Goal: Information Seeking & Learning: Learn about a topic

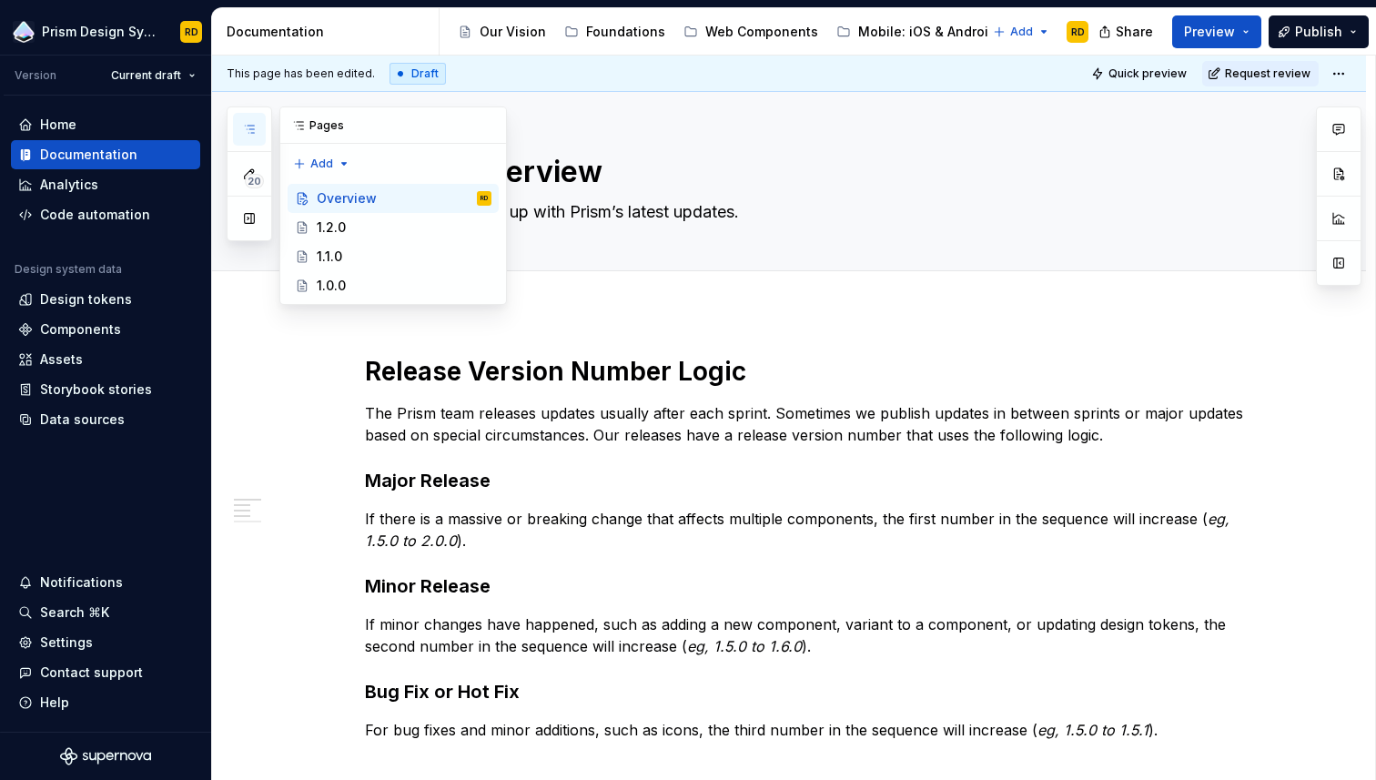
click at [248, 127] on icon "button" at bounding box center [249, 129] width 15 height 15
click at [354, 227] on div "1.2.0" at bounding box center [404, 227] width 175 height 25
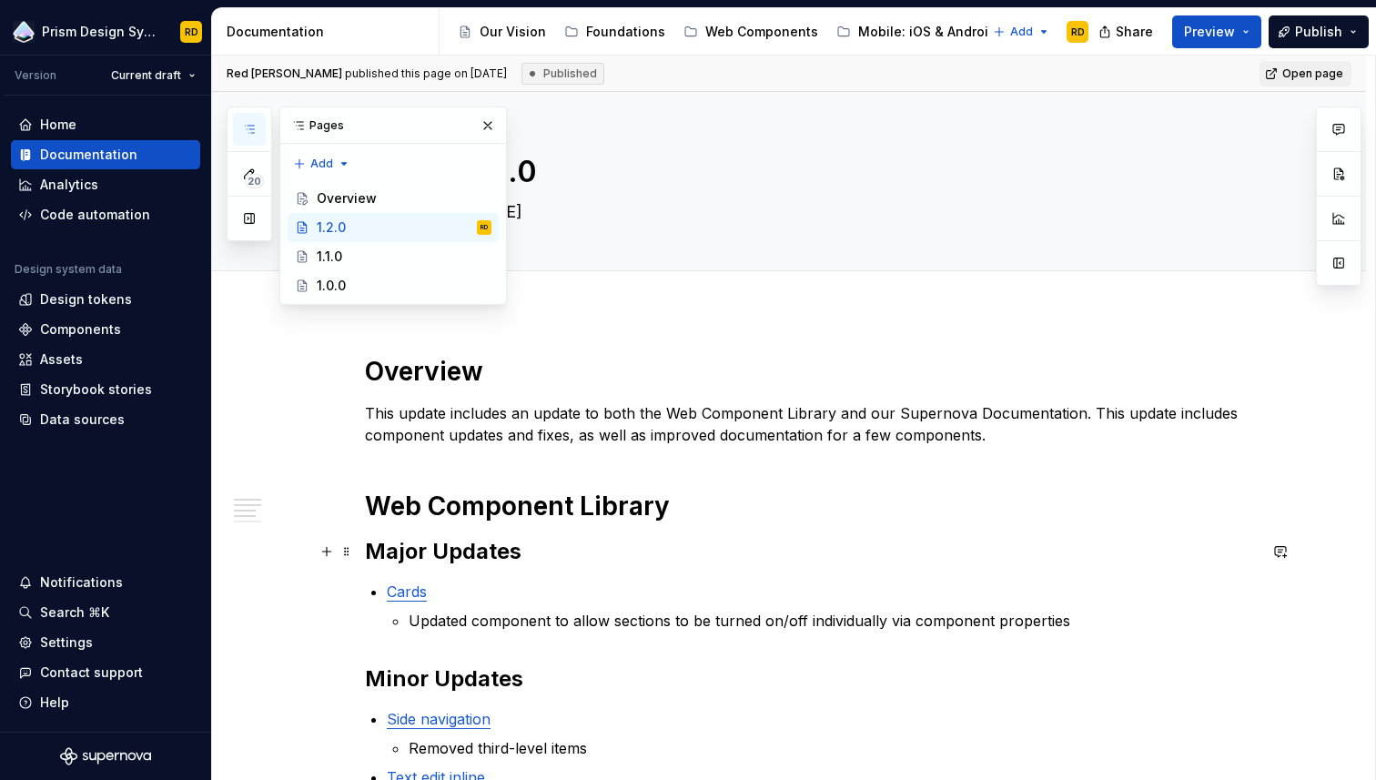
click at [725, 542] on h2 "Major Updates" at bounding box center [811, 551] width 892 height 29
type textarea "*"
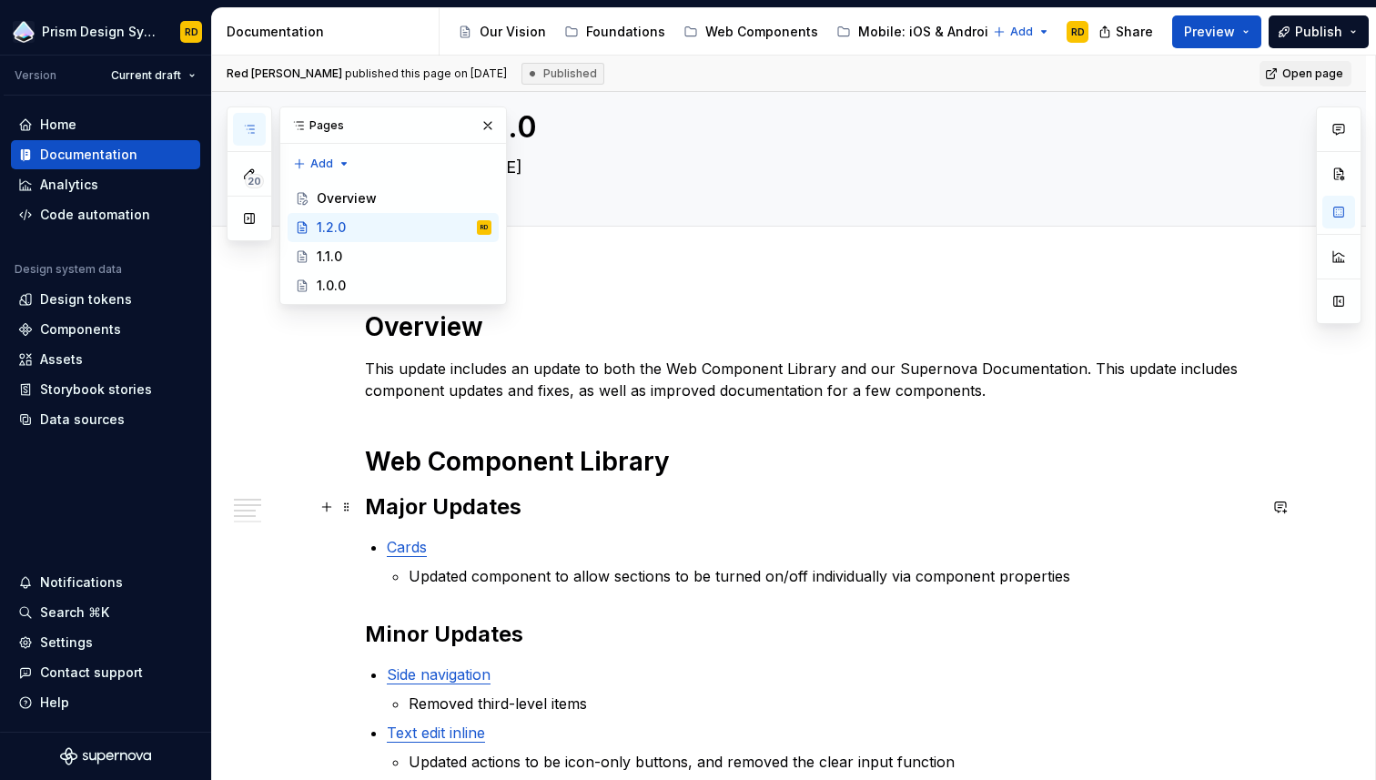
scroll to position [191, 0]
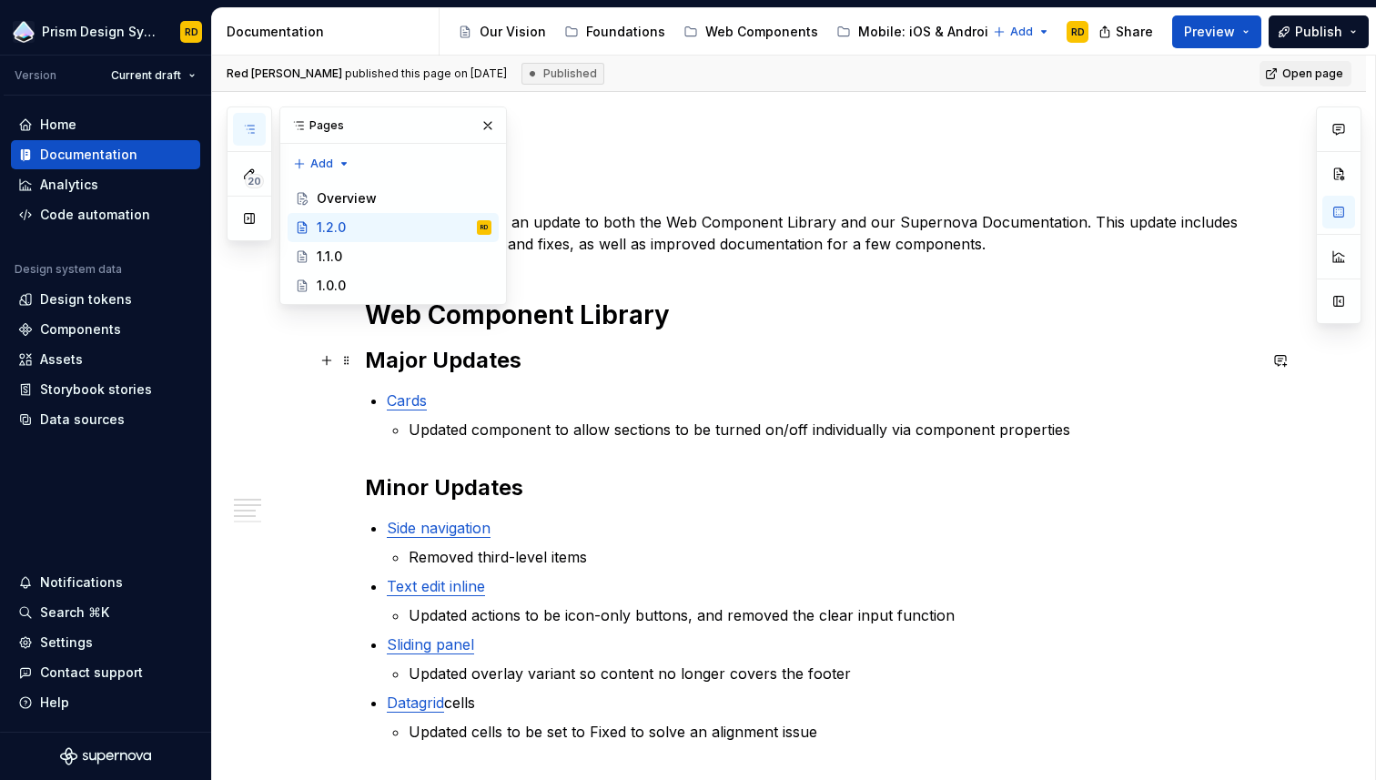
click at [392, 361] on h2 "Major Updates" at bounding box center [811, 360] width 892 height 29
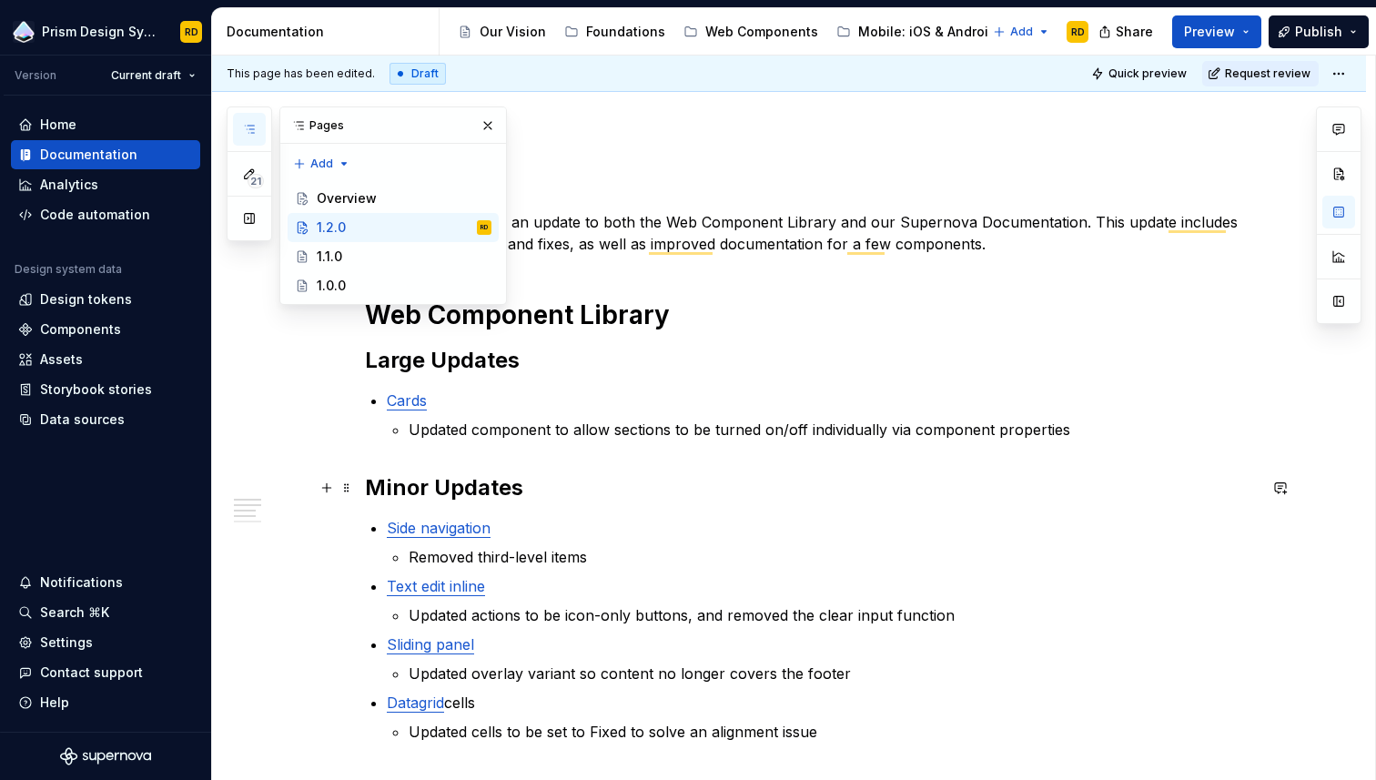
click at [399, 484] on h2 "Minor Updates" at bounding box center [811, 487] width 892 height 29
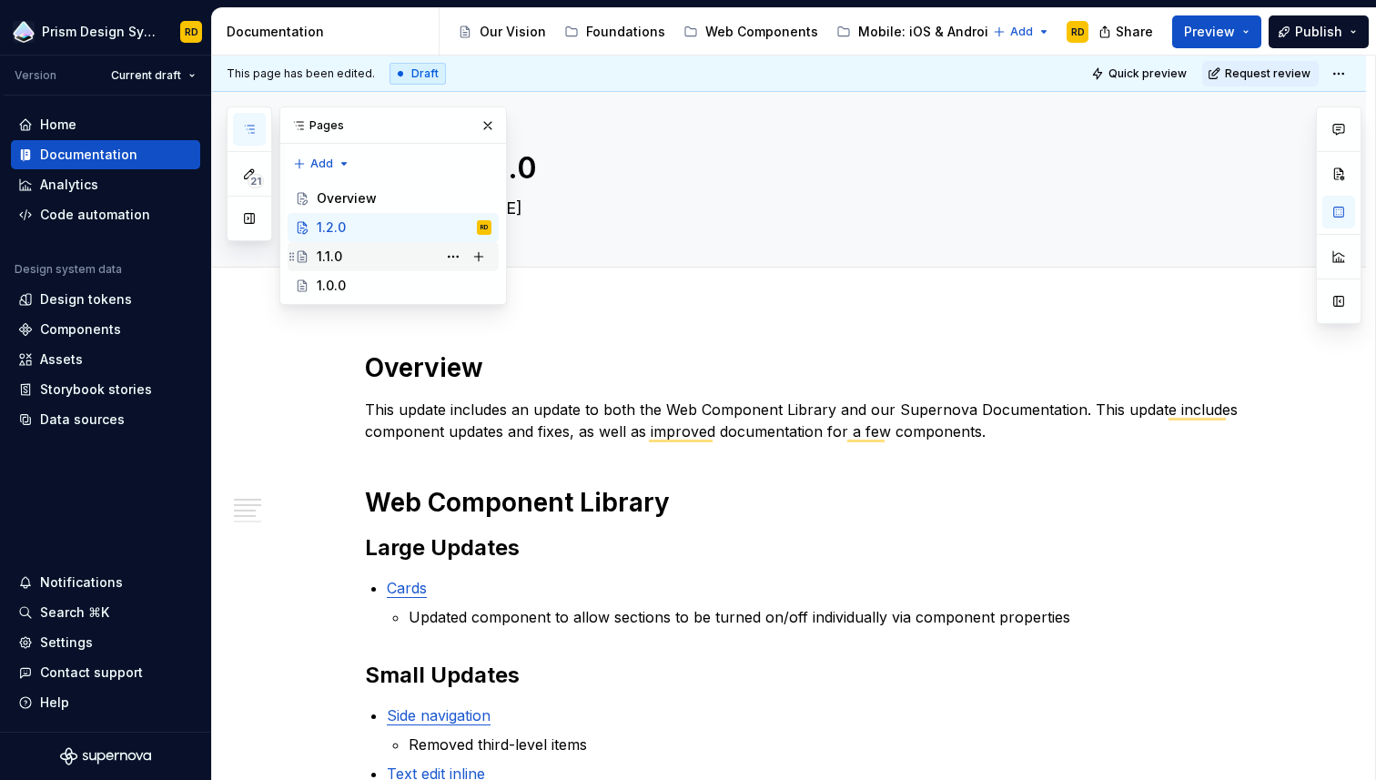
click at [370, 254] on div "1.1.0" at bounding box center [404, 256] width 175 height 25
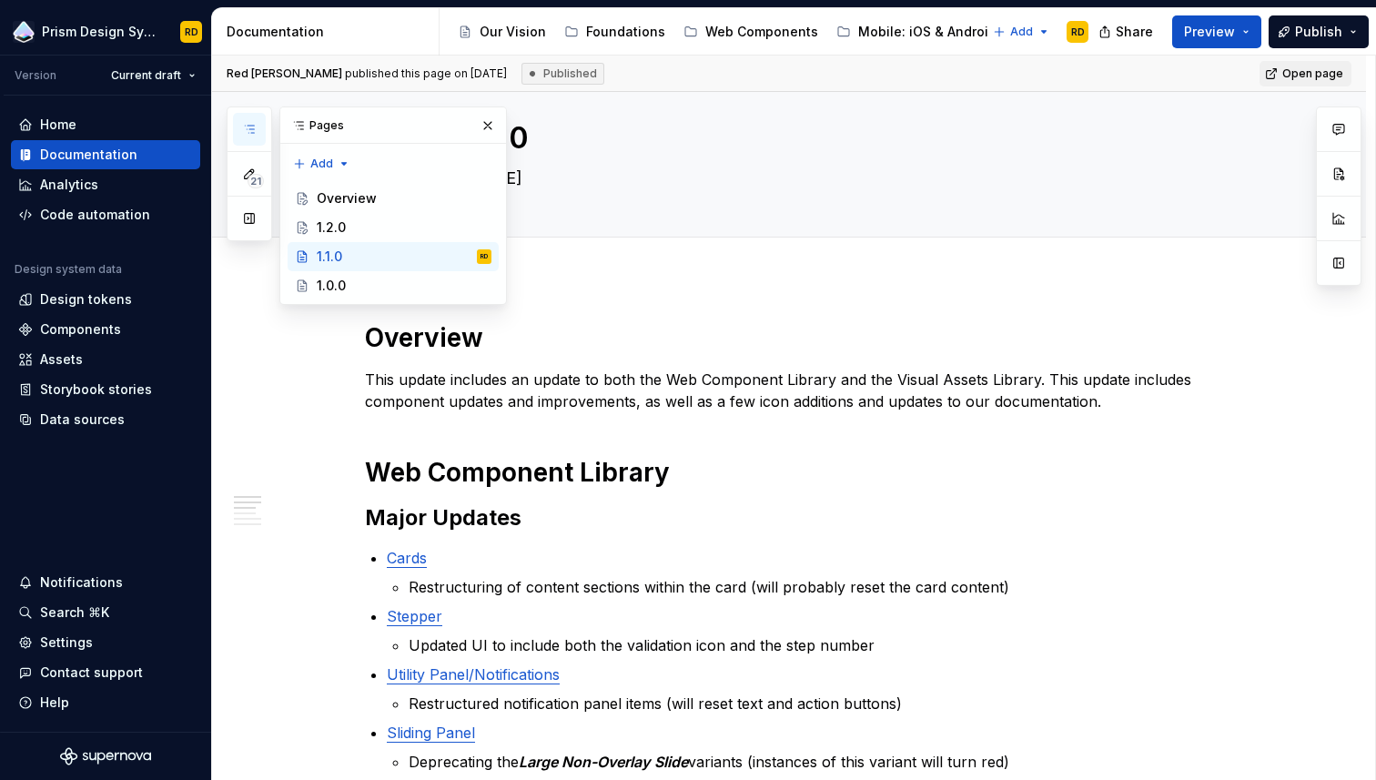
scroll to position [37, 0]
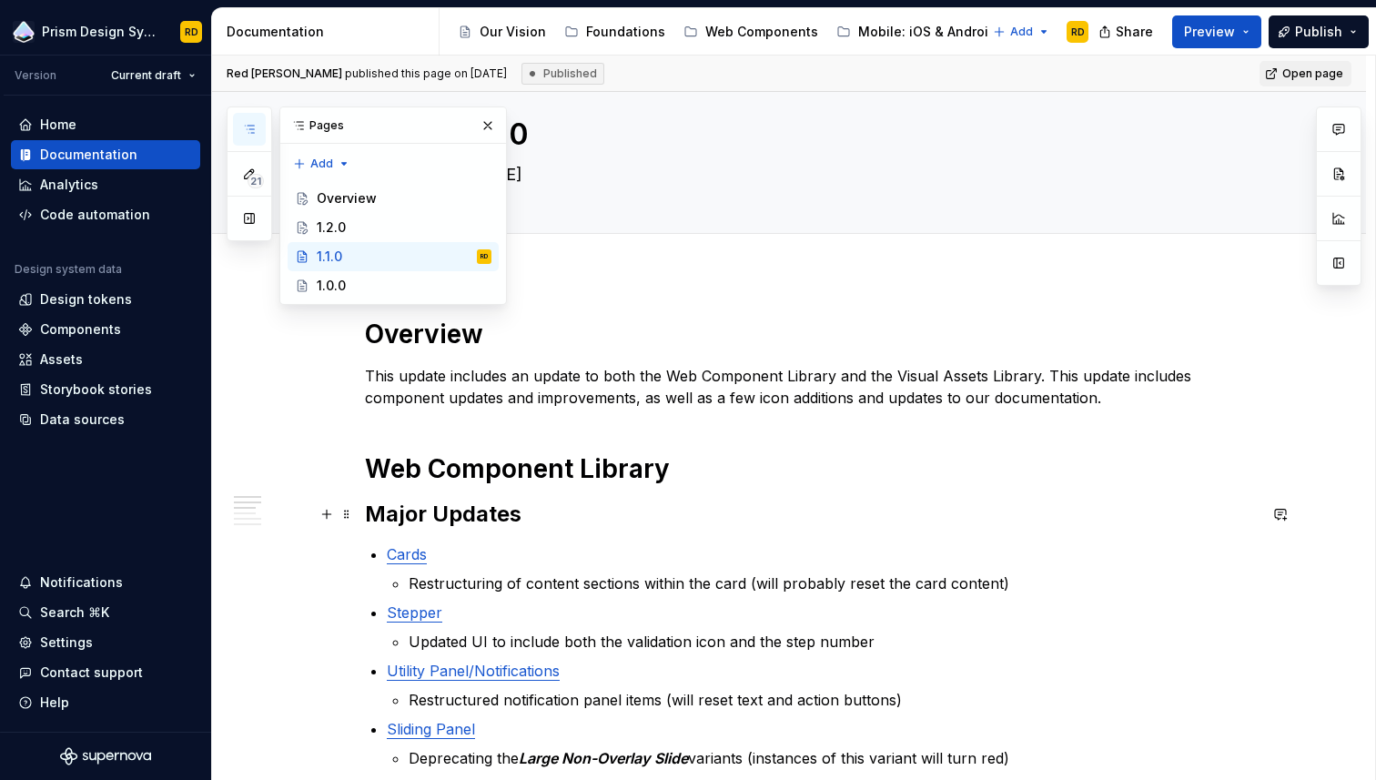
type textarea "*"
click at [408, 512] on strong "Major Updates" at bounding box center [443, 514] width 157 height 26
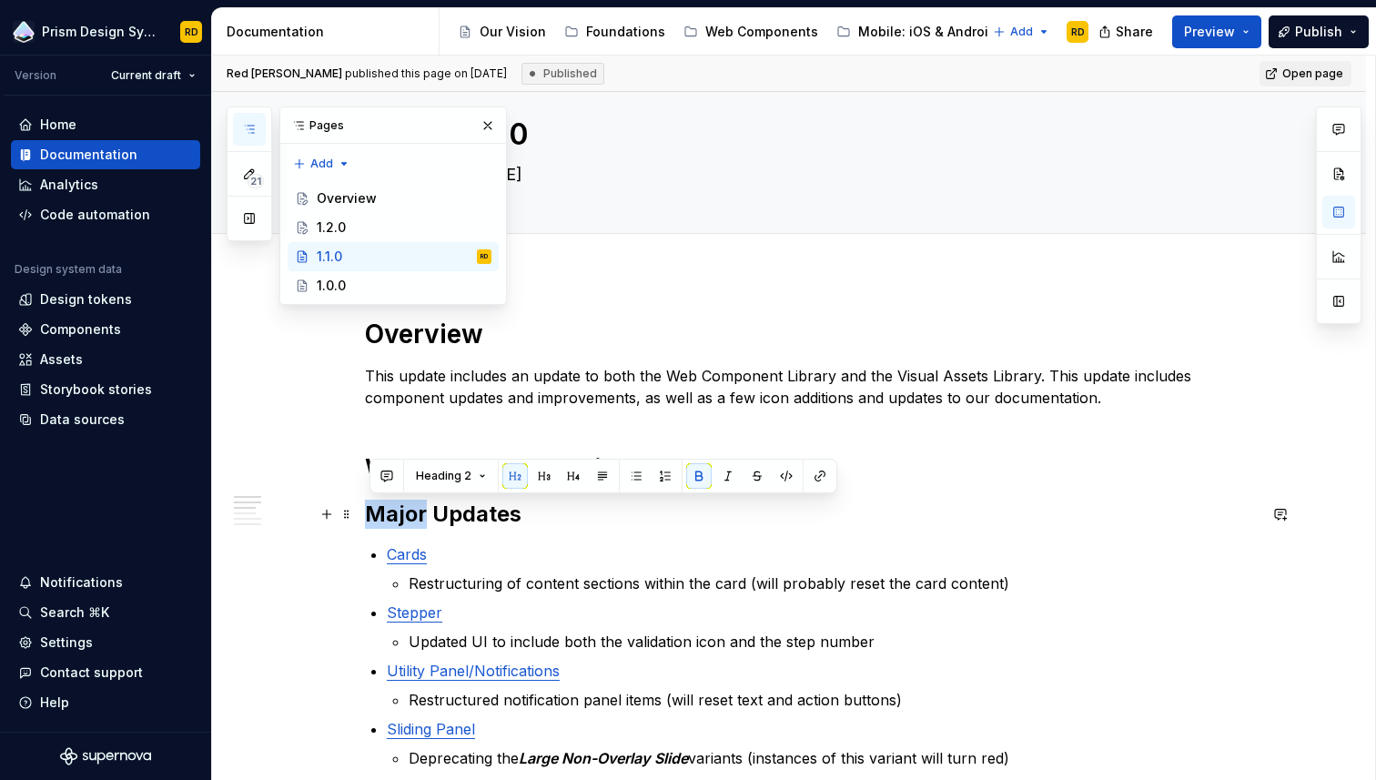
click at [408, 512] on strong "Major Updates" at bounding box center [443, 514] width 157 height 26
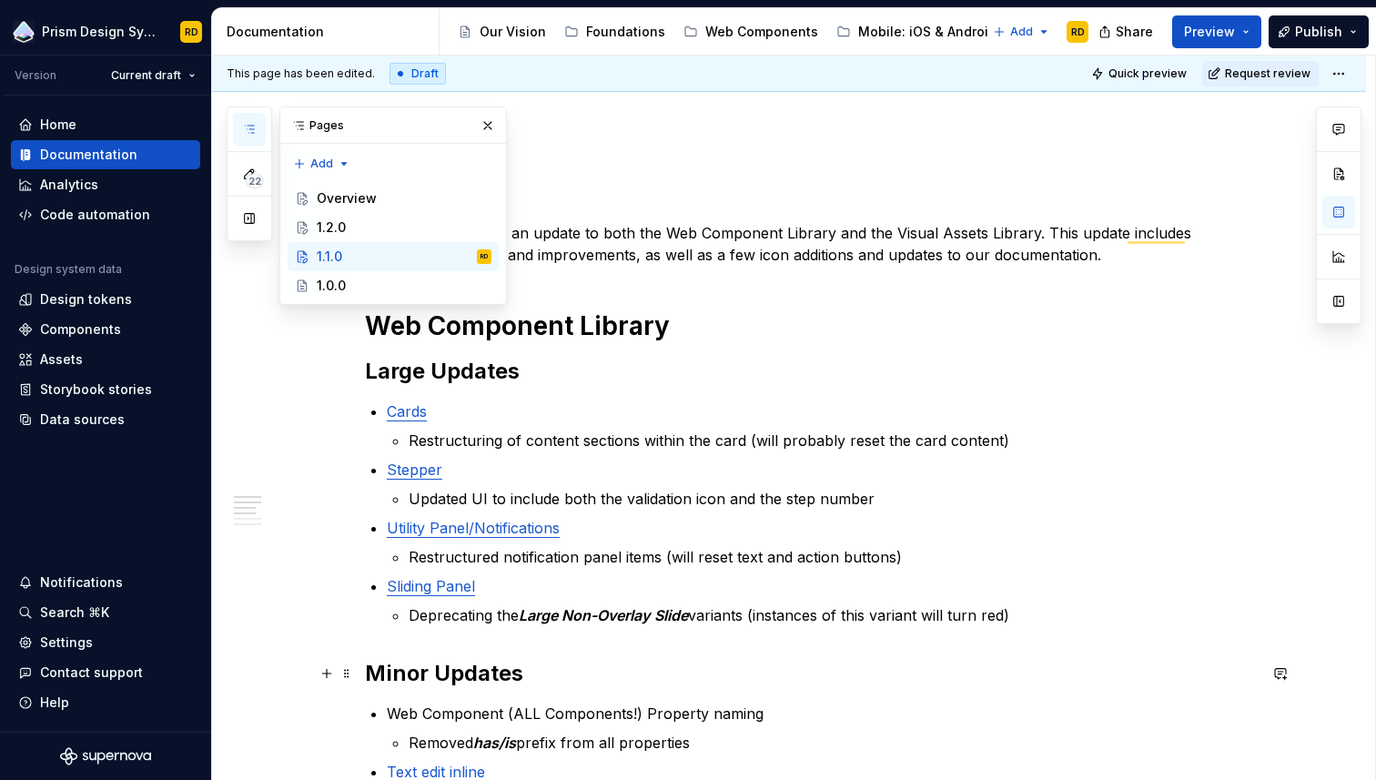
click at [393, 663] on strong "Minor Updates" at bounding box center [444, 673] width 158 height 26
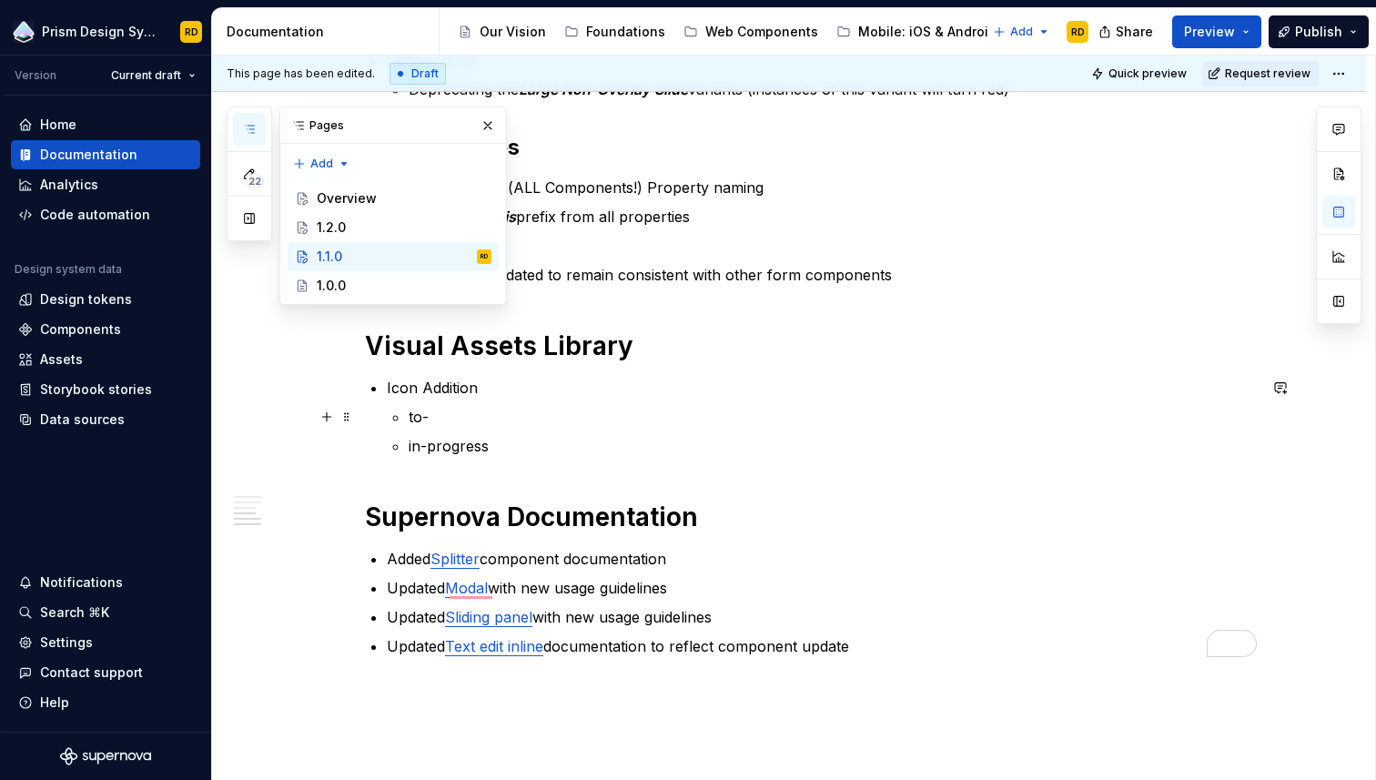
click at [480, 421] on p "to-" at bounding box center [833, 417] width 848 height 22
click at [364, 283] on div "1.0.0" at bounding box center [404, 285] width 175 height 25
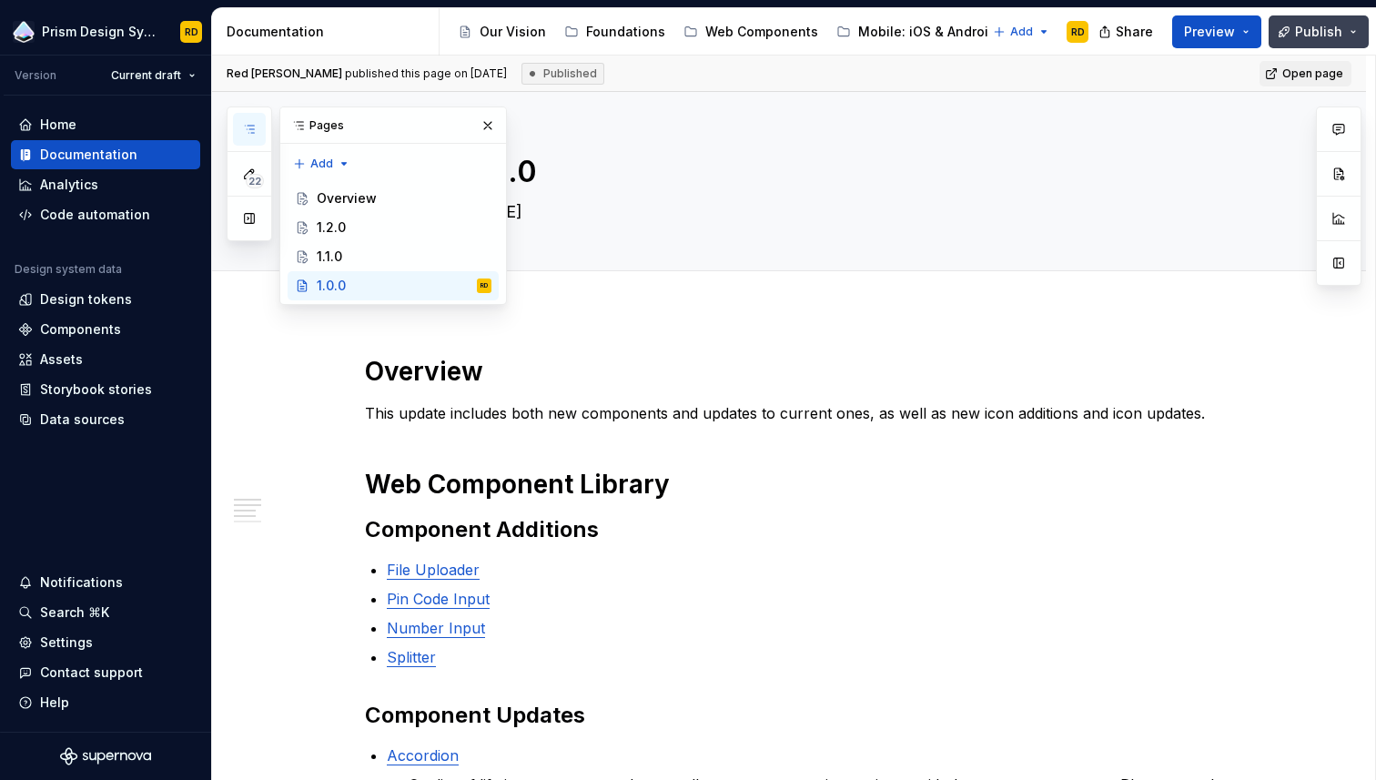
click at [1304, 38] on span "Publish" at bounding box center [1318, 32] width 47 height 18
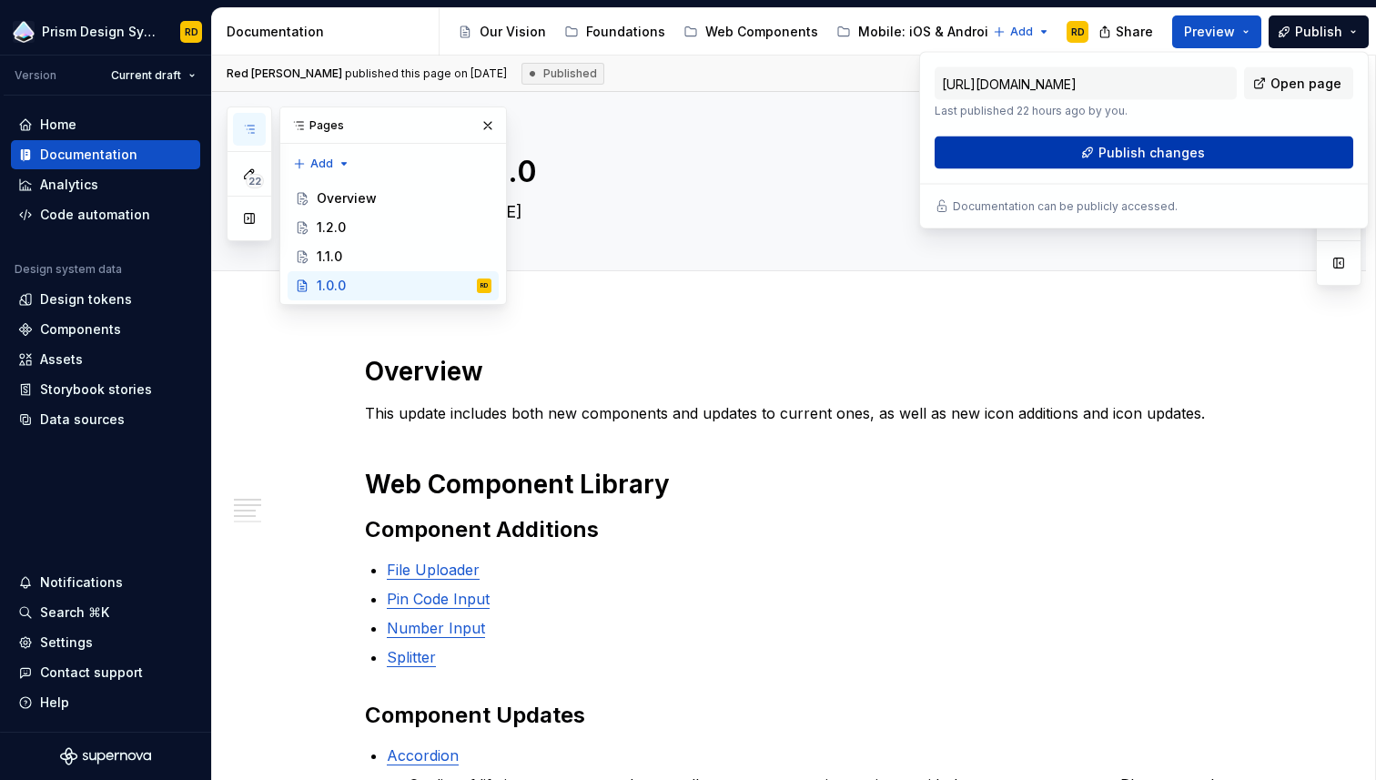
click at [1181, 154] on span "Publish changes" at bounding box center [1152, 153] width 106 height 18
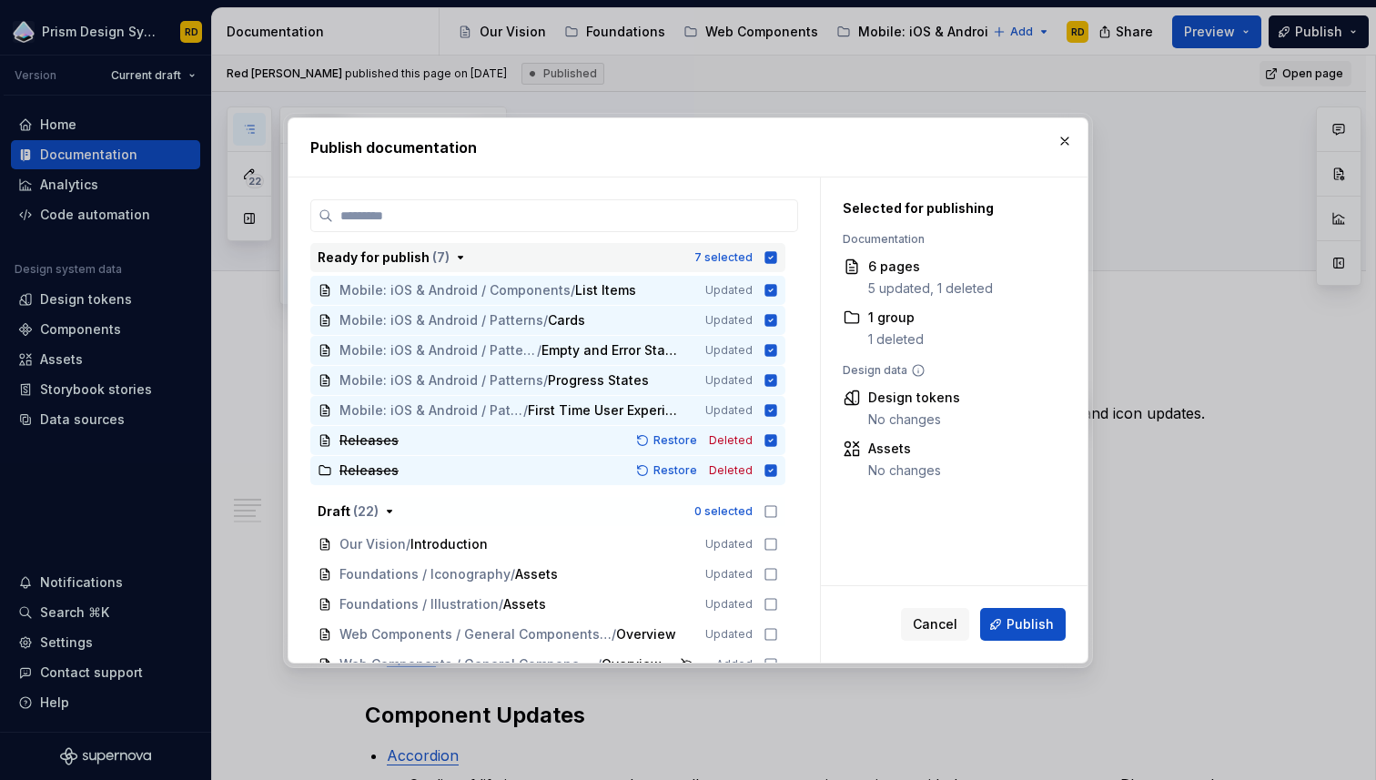
click at [777, 260] on icon "button" at bounding box center [771, 257] width 12 height 12
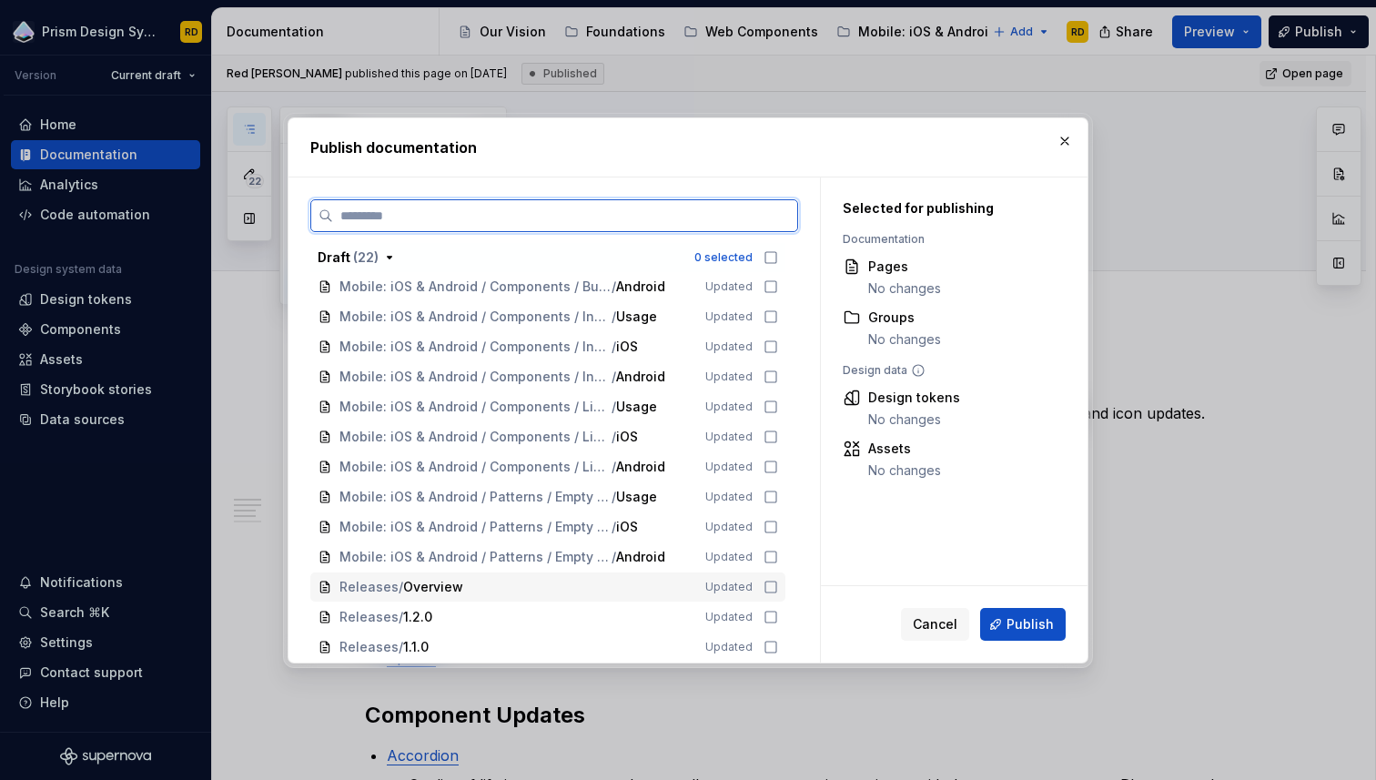
click at [778, 587] on icon at bounding box center [771, 587] width 15 height 15
click at [778, 617] on icon at bounding box center [771, 617] width 15 height 15
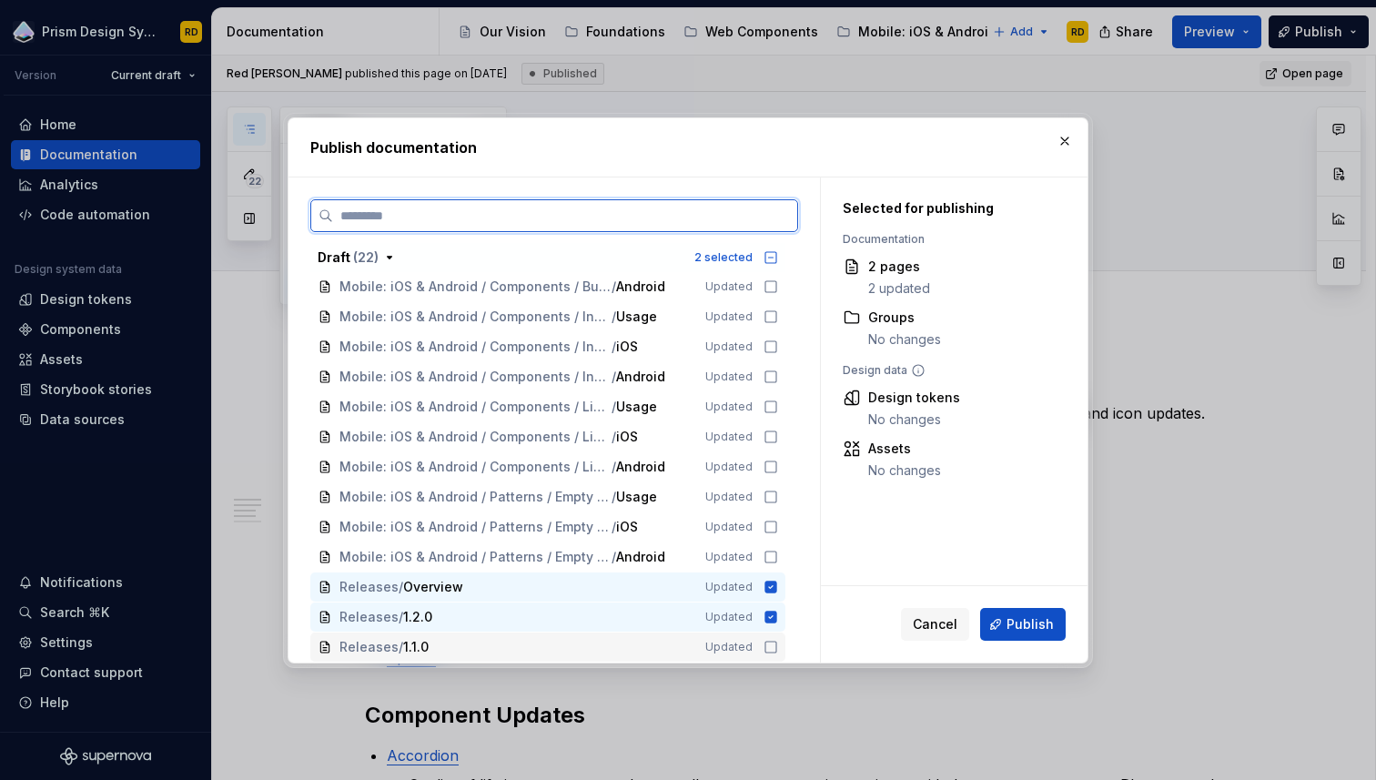
click at [778, 643] on icon at bounding box center [771, 647] width 15 height 15
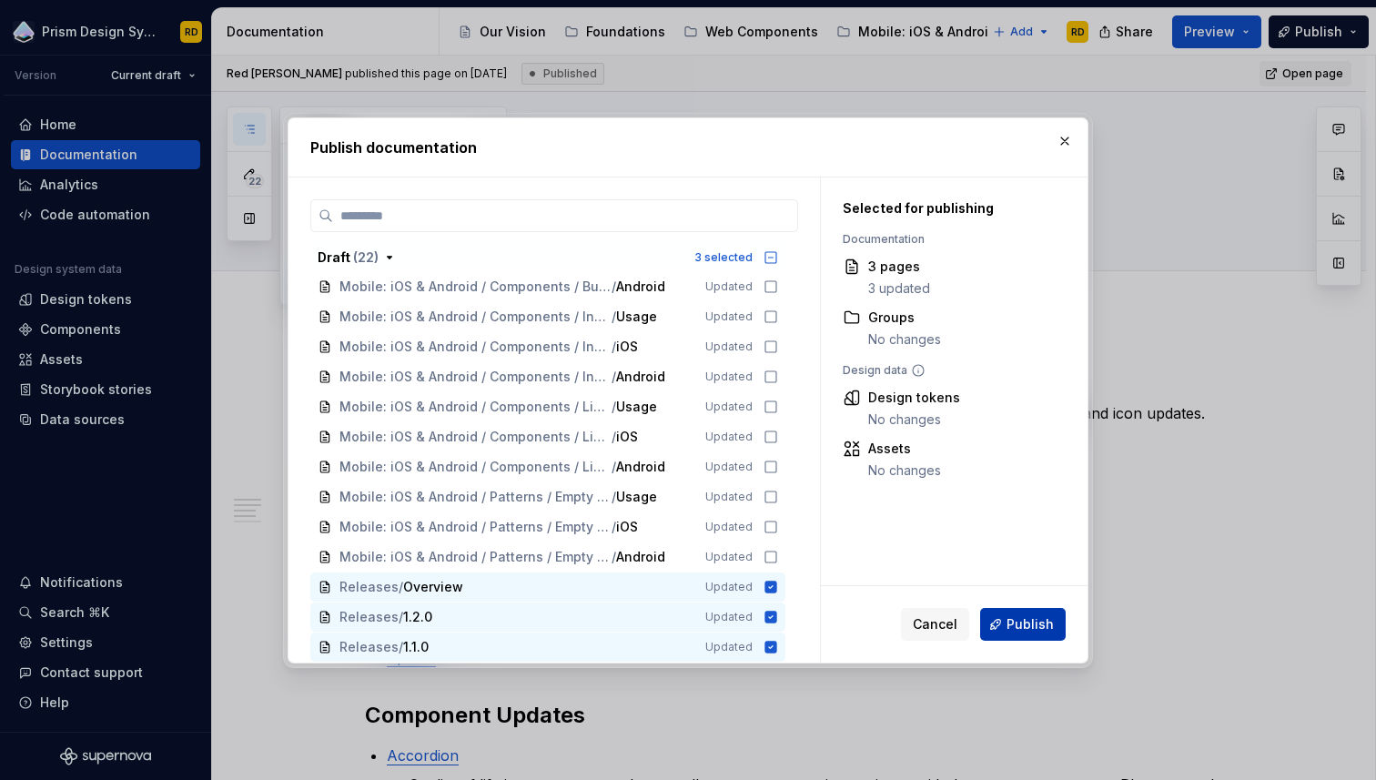
click at [1030, 623] on span "Publish" at bounding box center [1030, 624] width 47 height 18
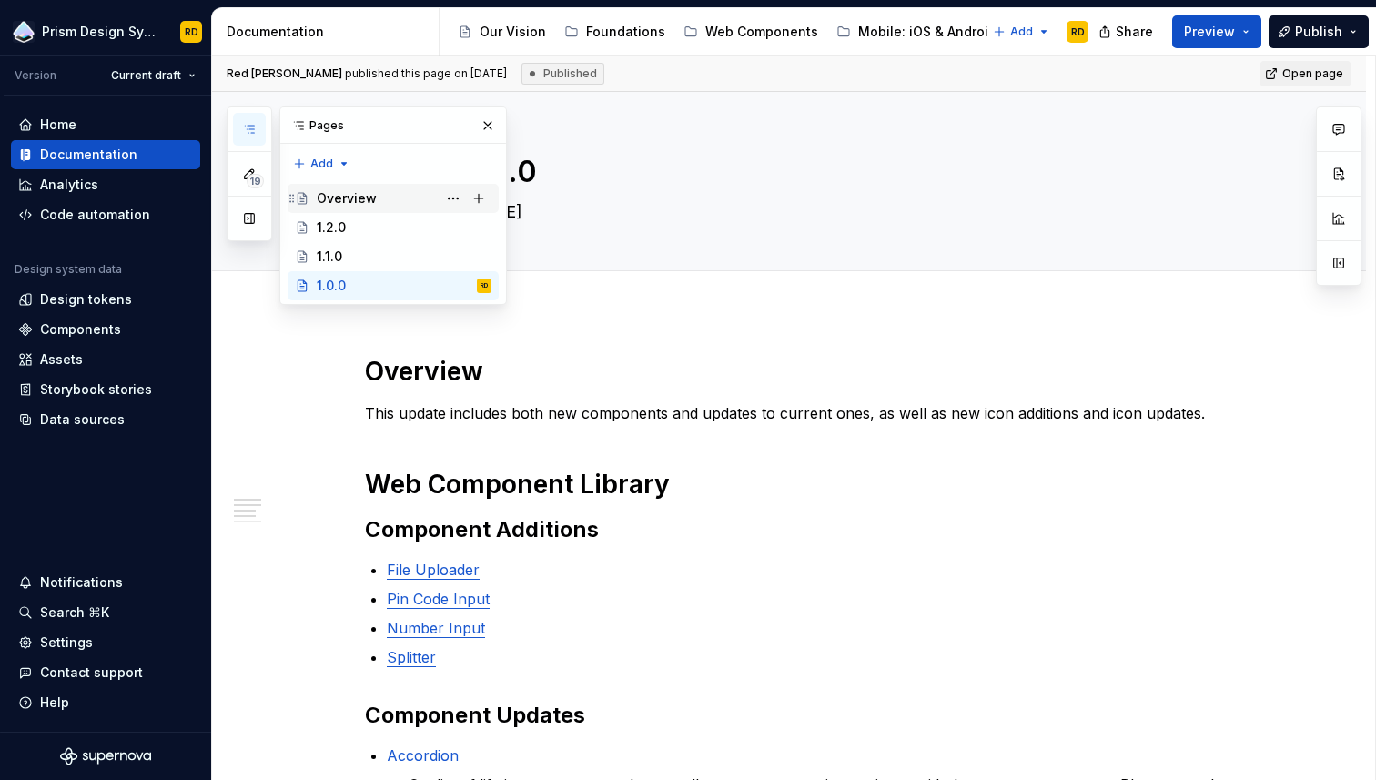
click at [356, 205] on div "Overview" at bounding box center [347, 198] width 60 height 18
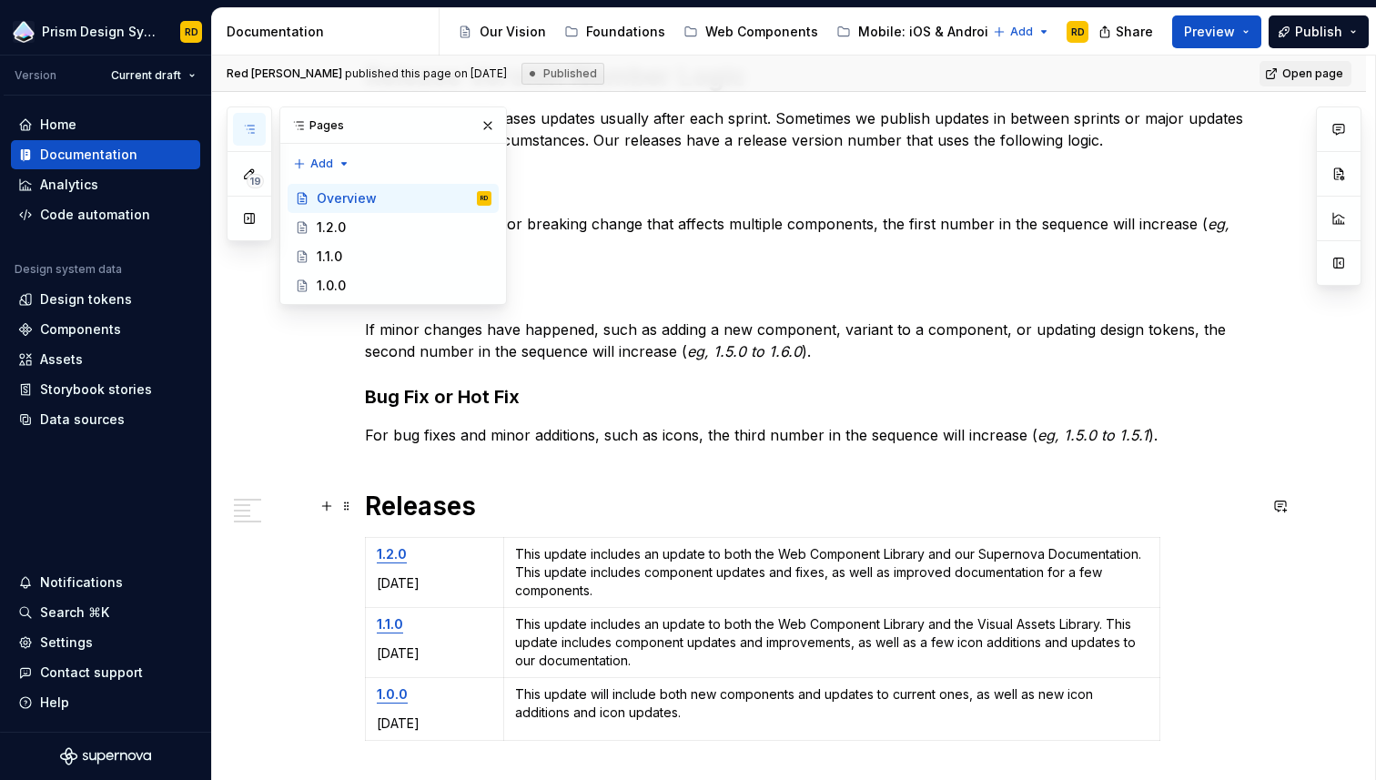
scroll to position [402, 0]
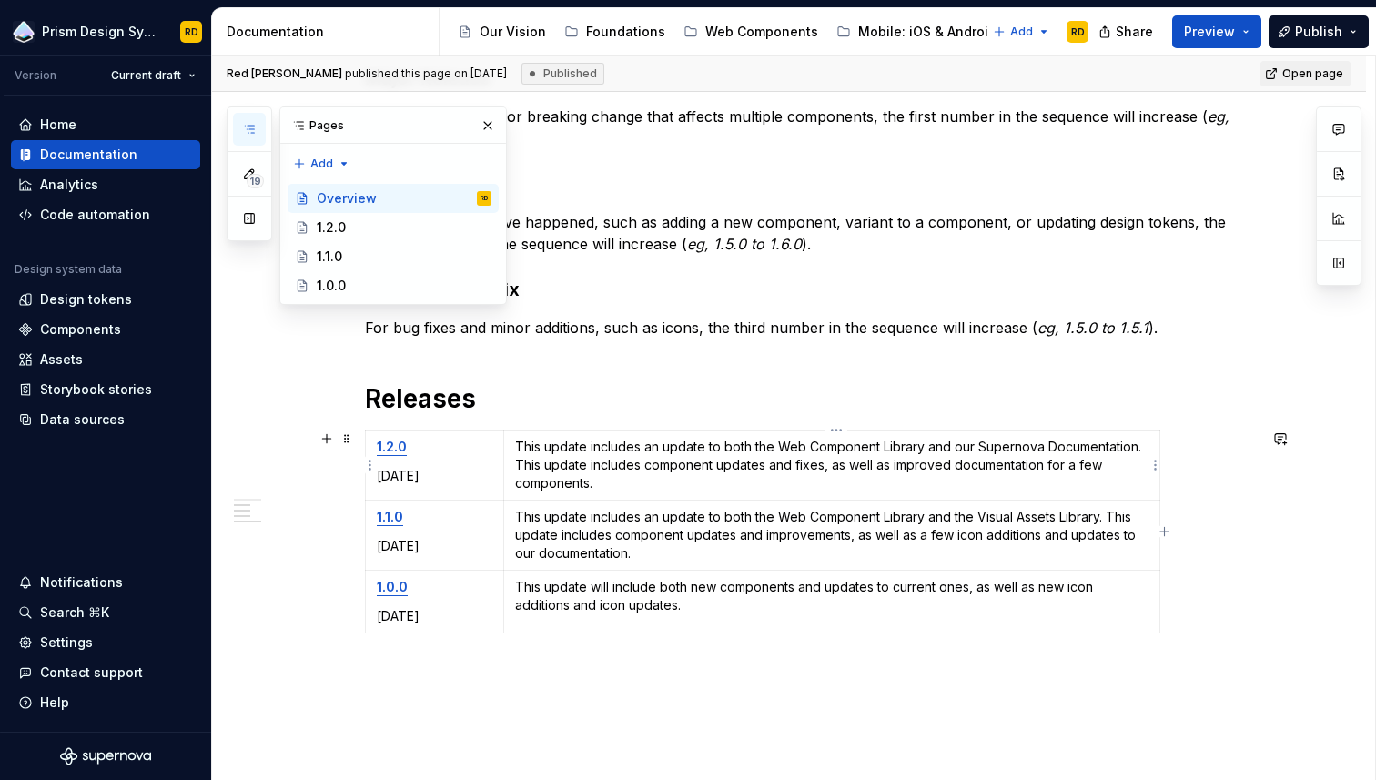
type textarea "*"
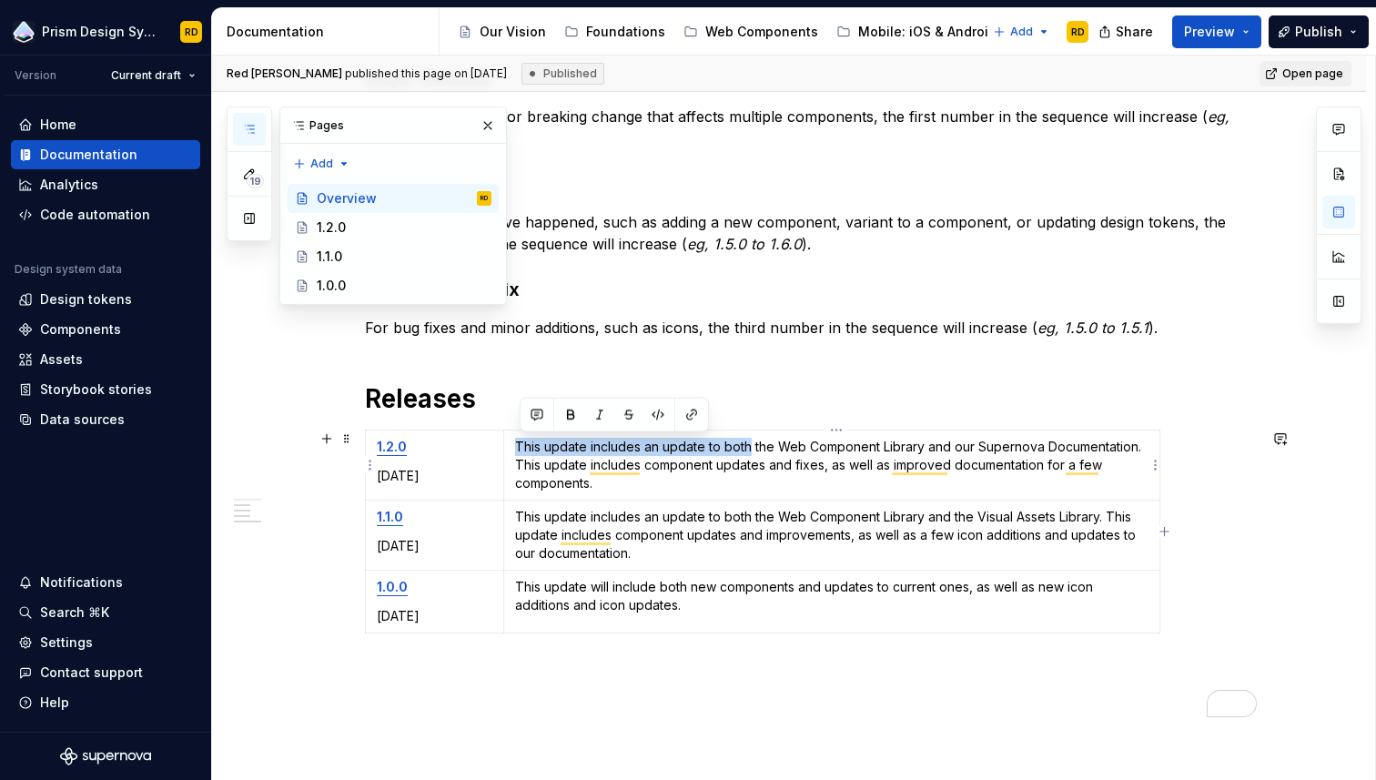
drag, startPoint x: 520, startPoint y: 445, endPoint x: 752, endPoint y: 448, distance: 232.1
click at [752, 448] on p "This update includes an update to both the Web Component Library and our Supern…" at bounding box center [831, 465] width 633 height 55
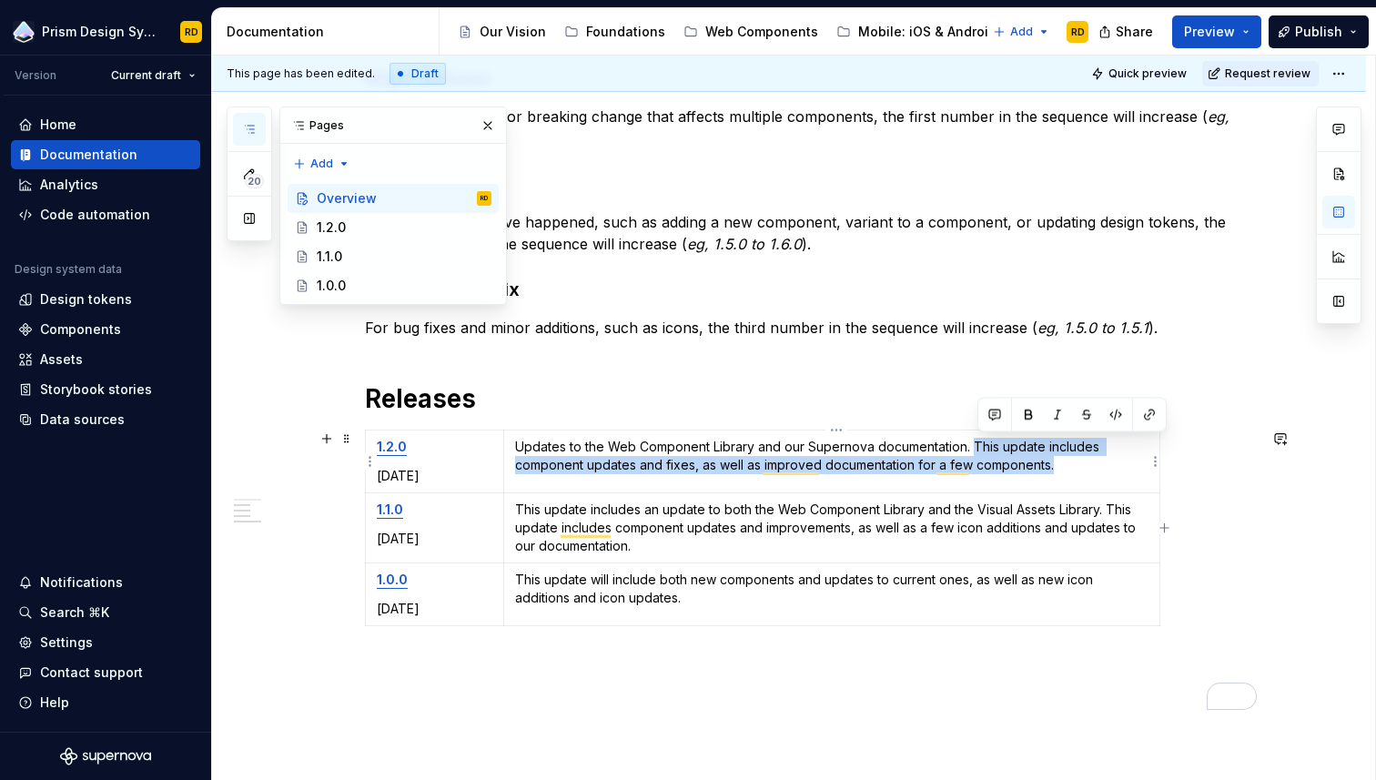
drag, startPoint x: 1058, startPoint y: 468, endPoint x: 979, endPoint y: 448, distance: 80.8
click at [979, 448] on p "Updates to the Web Component Library and our Supernova documentation. This upda…" at bounding box center [831, 456] width 633 height 36
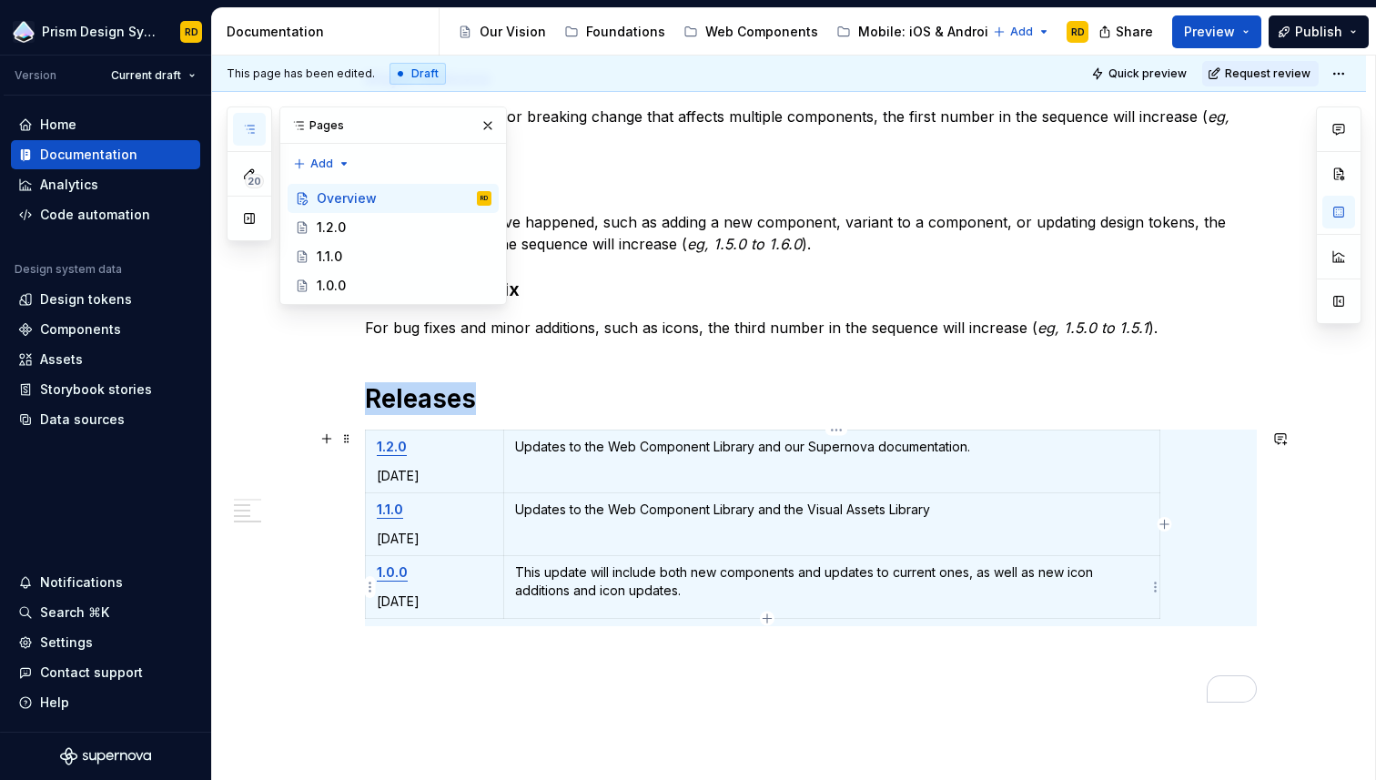
click at [787, 574] on p "This update will include both new components and updates to current ones, as we…" at bounding box center [831, 581] width 633 height 36
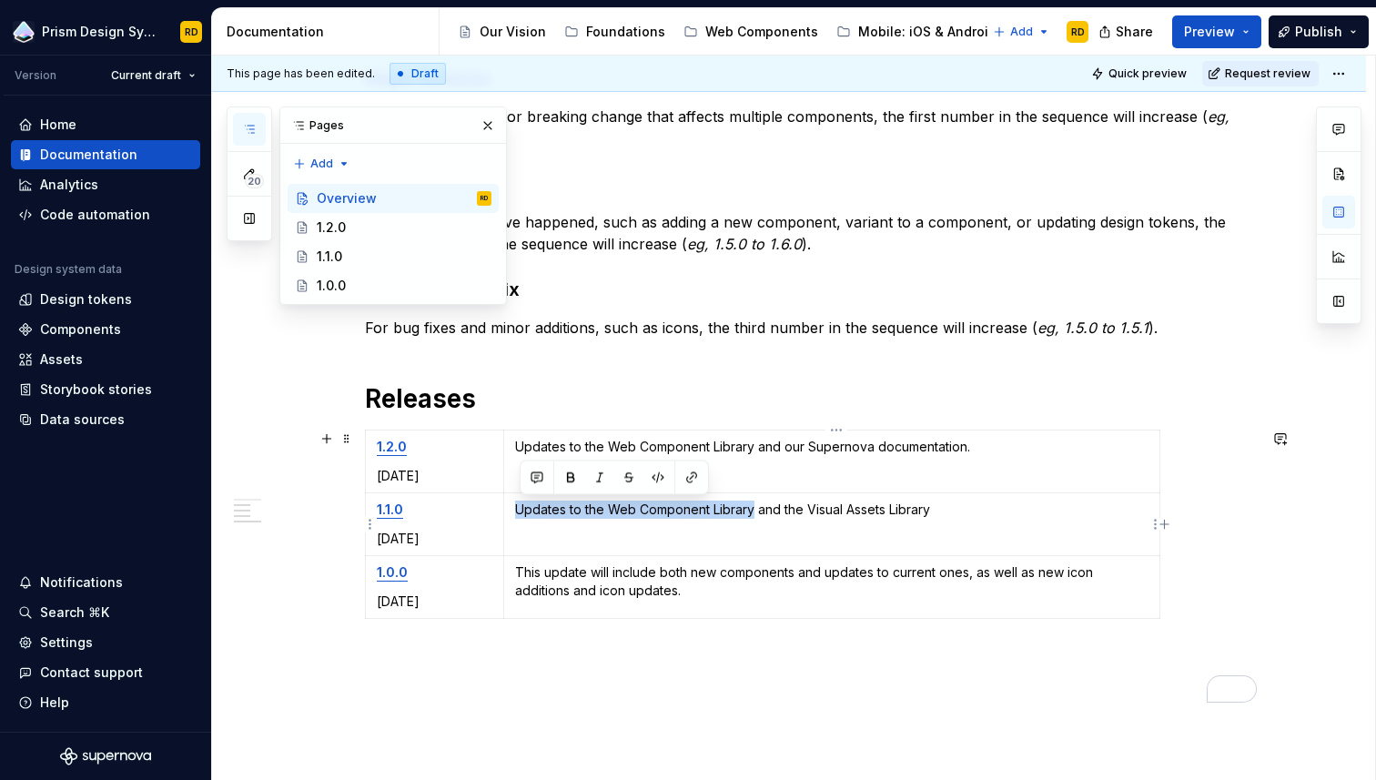
drag, startPoint x: 521, startPoint y: 510, endPoint x: 757, endPoint y: 507, distance: 236.7
click at [757, 507] on p "Updates to the Web Component Library and the Visual Assets Library" at bounding box center [831, 510] width 633 height 18
copy p "Updates to the Web Component Library"
click at [520, 573] on p "This update will include both new components and updates to current ones, as we…" at bounding box center [831, 581] width 633 height 36
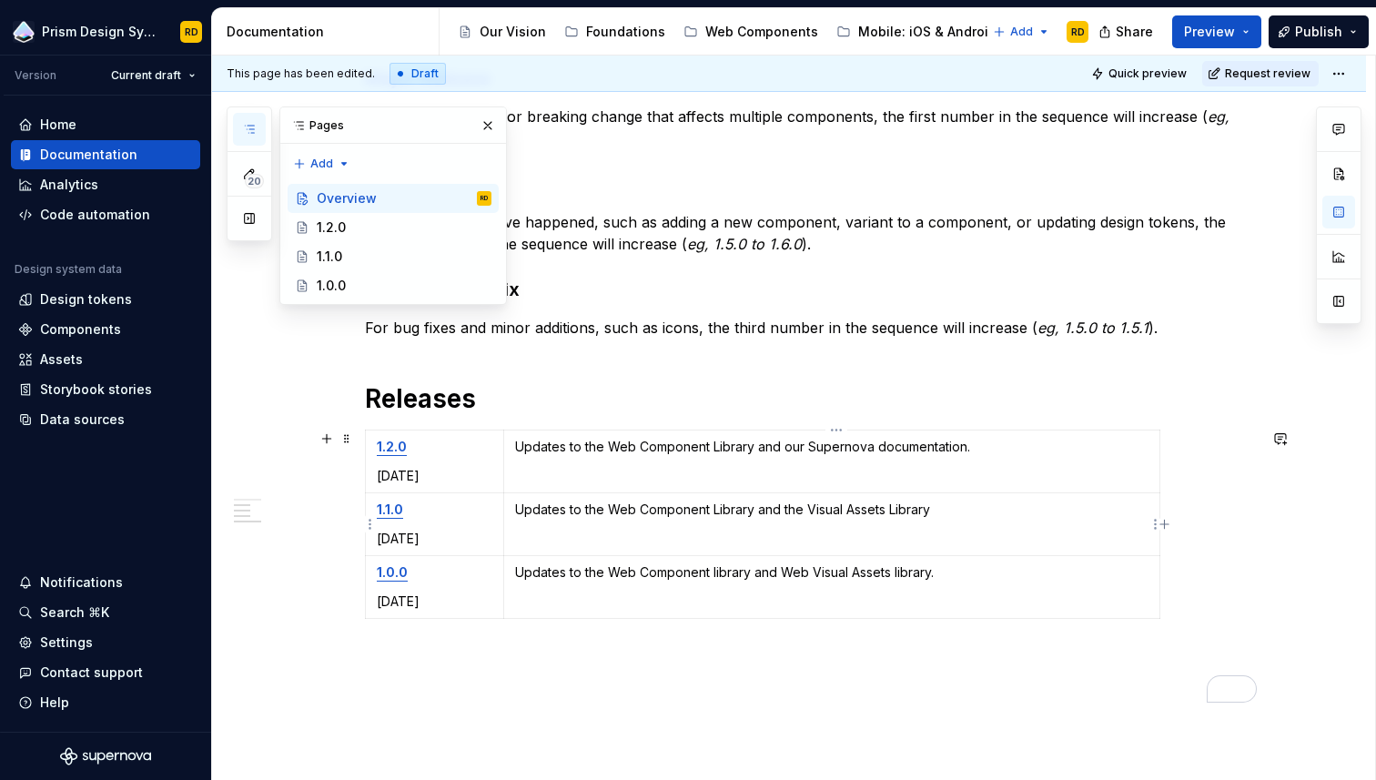
click at [720, 512] on p "Updates to the Web Component Library and the Visual Assets Library" at bounding box center [831, 510] width 633 height 18
click at [720, 448] on p "Updates to the Web Component Library and our Supernova documentation." at bounding box center [831, 447] width 633 height 18
click at [808, 510] on p "Updates to the Web Component library and the Visual Assets Library" at bounding box center [831, 510] width 633 height 18
click at [811, 512] on p "Updates to the Web Component library and the Web Visual Assets library" at bounding box center [831, 510] width 633 height 18
click at [785, 572] on p "Updates to the Web Component library and Web Visual Assets library." at bounding box center [831, 572] width 633 height 18
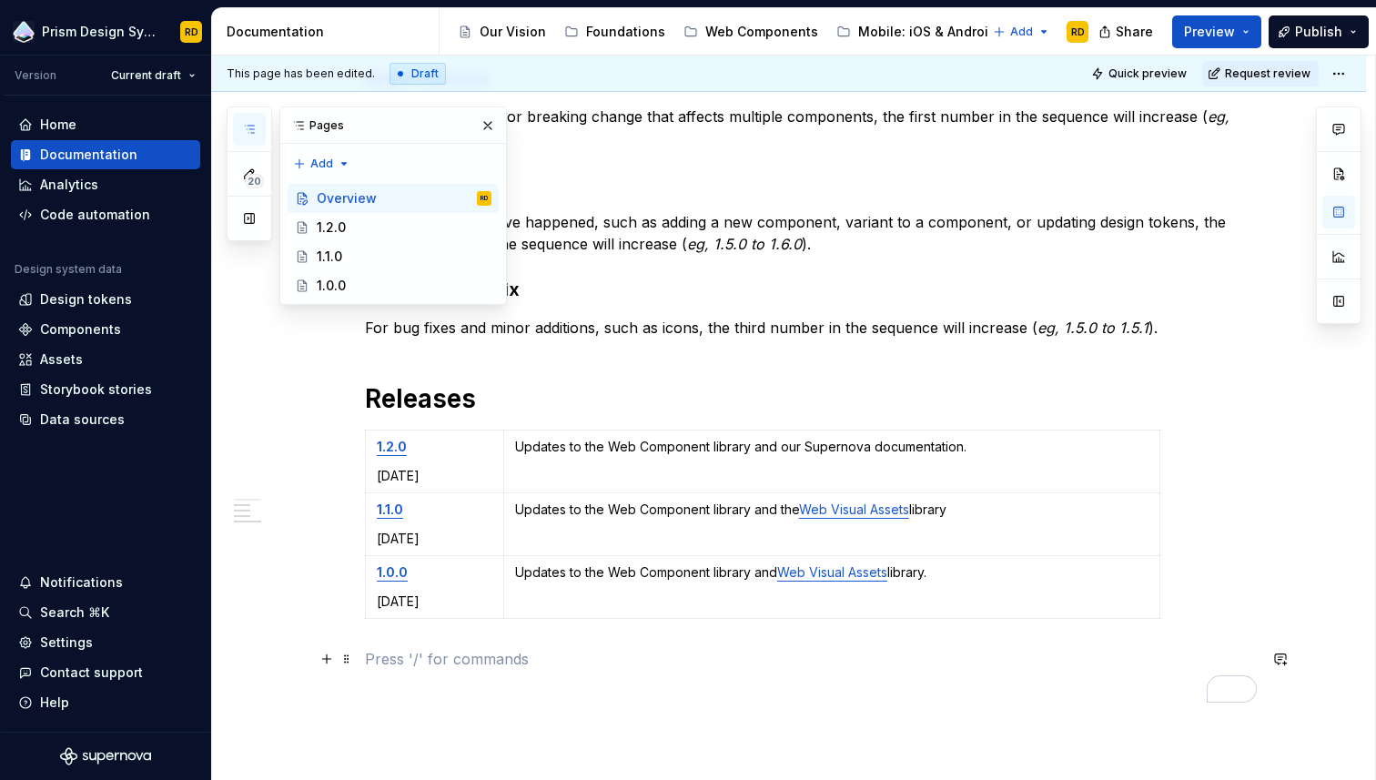
click at [990, 663] on p "To enrich screen reader interactions, please activate Accessibility in Grammarl…" at bounding box center [811, 659] width 892 height 22
click at [710, 450] on p "Updates to the Web Component library and our Supernova documentation." at bounding box center [831, 447] width 633 height 18
click at [710, 509] on p "Updates to the Web Component library and the Web Visual Assets library" at bounding box center [831, 510] width 633 height 18
click at [613, 575] on p "Updates to the Web Component library and Web Visual Assets library." at bounding box center [831, 572] width 633 height 18
click at [978, 576] on p "Updates to the Web Components library and Web Visual Assets library." at bounding box center [831, 572] width 633 height 18
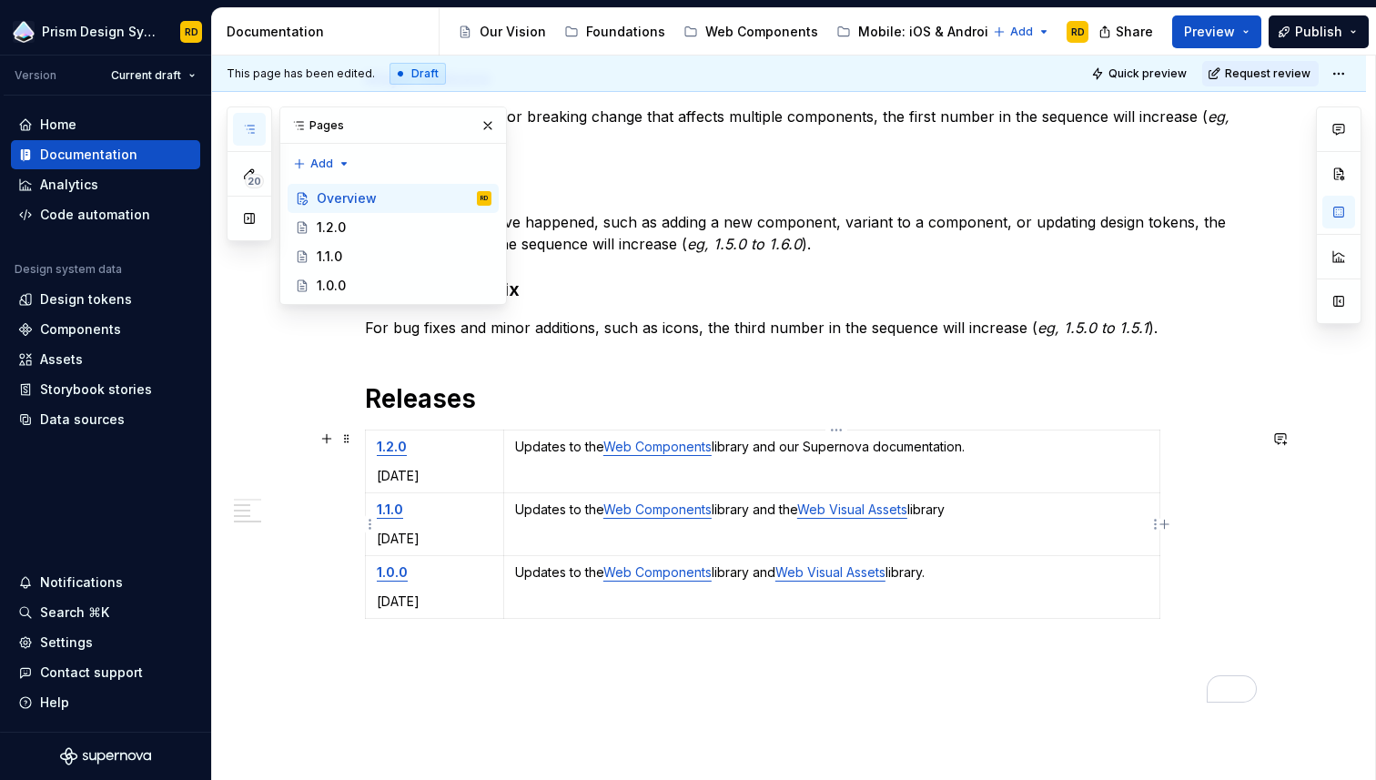
click at [989, 516] on p "Updates to the Web Components library and the Web Visual Assets library" at bounding box center [831, 510] width 633 height 18
click at [1015, 448] on p "Updates to the Web Components library and our Supernova documentation." at bounding box center [831, 447] width 633 height 18
click at [988, 672] on div "Release Version Number Logic The Prism team releases updates usually after each…" at bounding box center [811, 328] width 892 height 750
click at [1322, 29] on span "Publish" at bounding box center [1318, 32] width 47 height 18
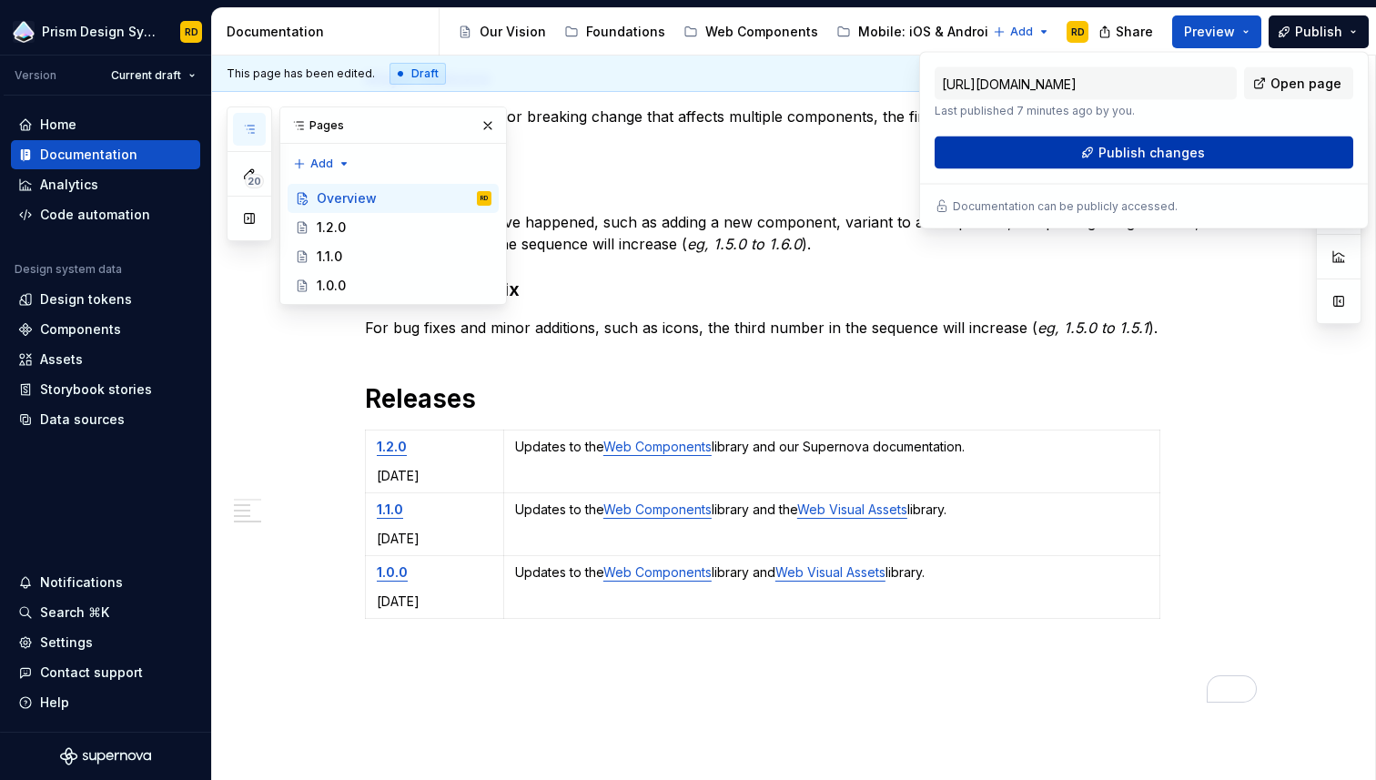
click at [1161, 157] on span "Publish changes" at bounding box center [1152, 153] width 106 height 18
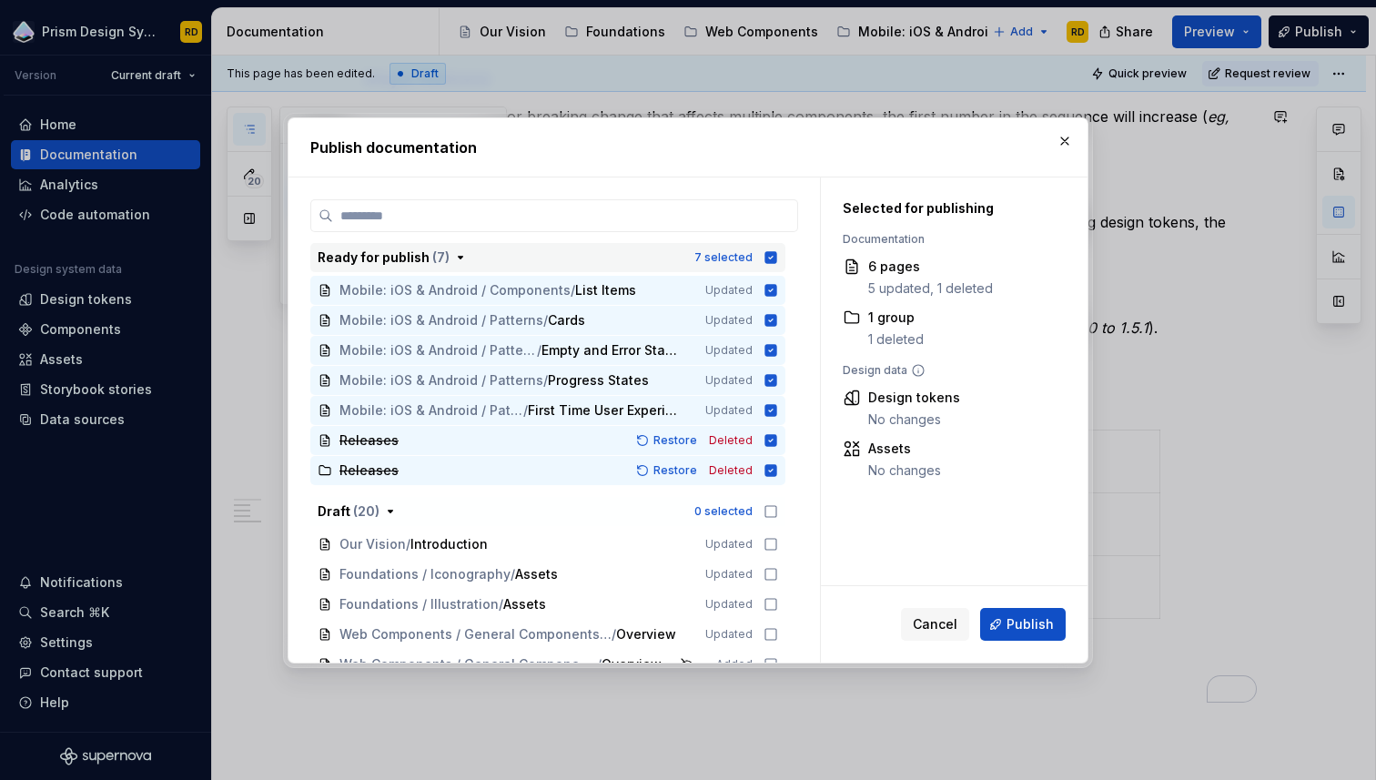
click at [777, 261] on icon "button" at bounding box center [771, 257] width 12 height 12
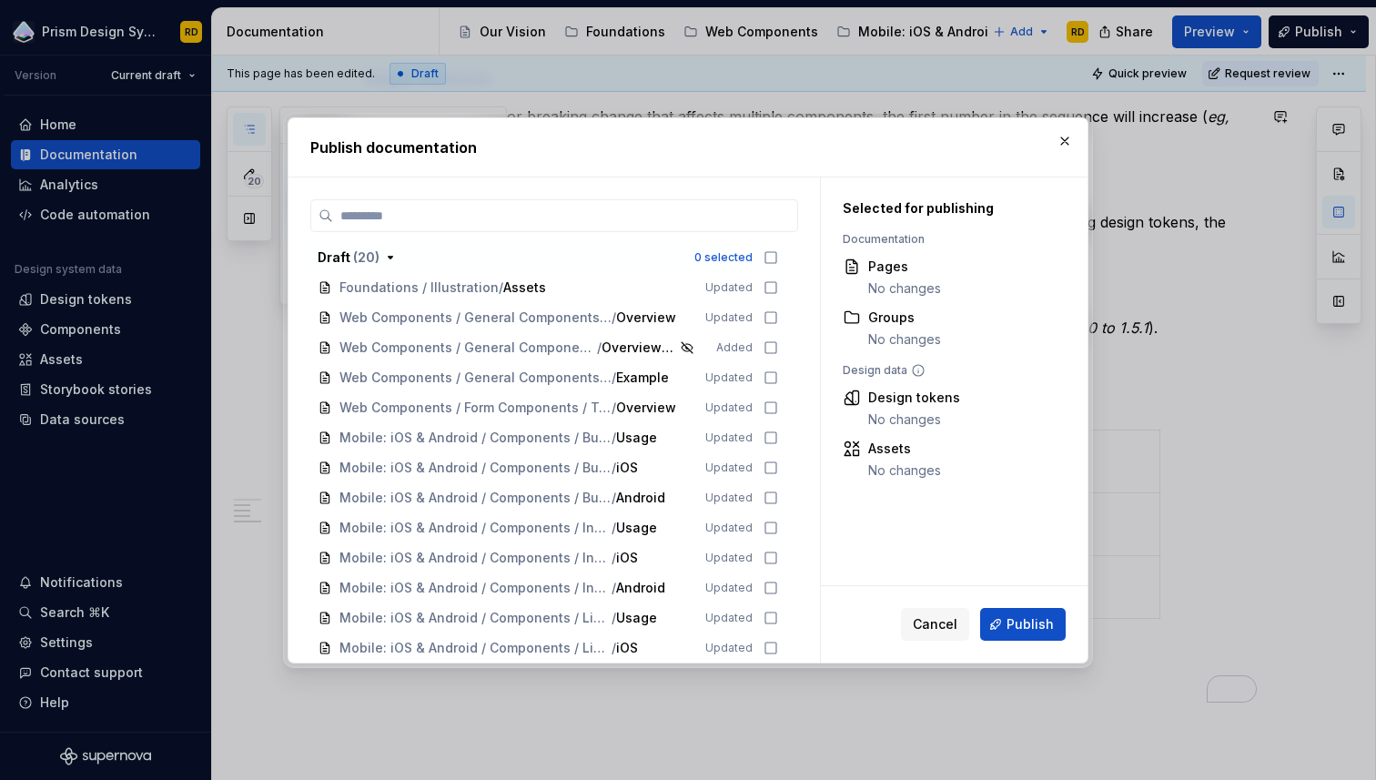
scroll to position [468, 0]
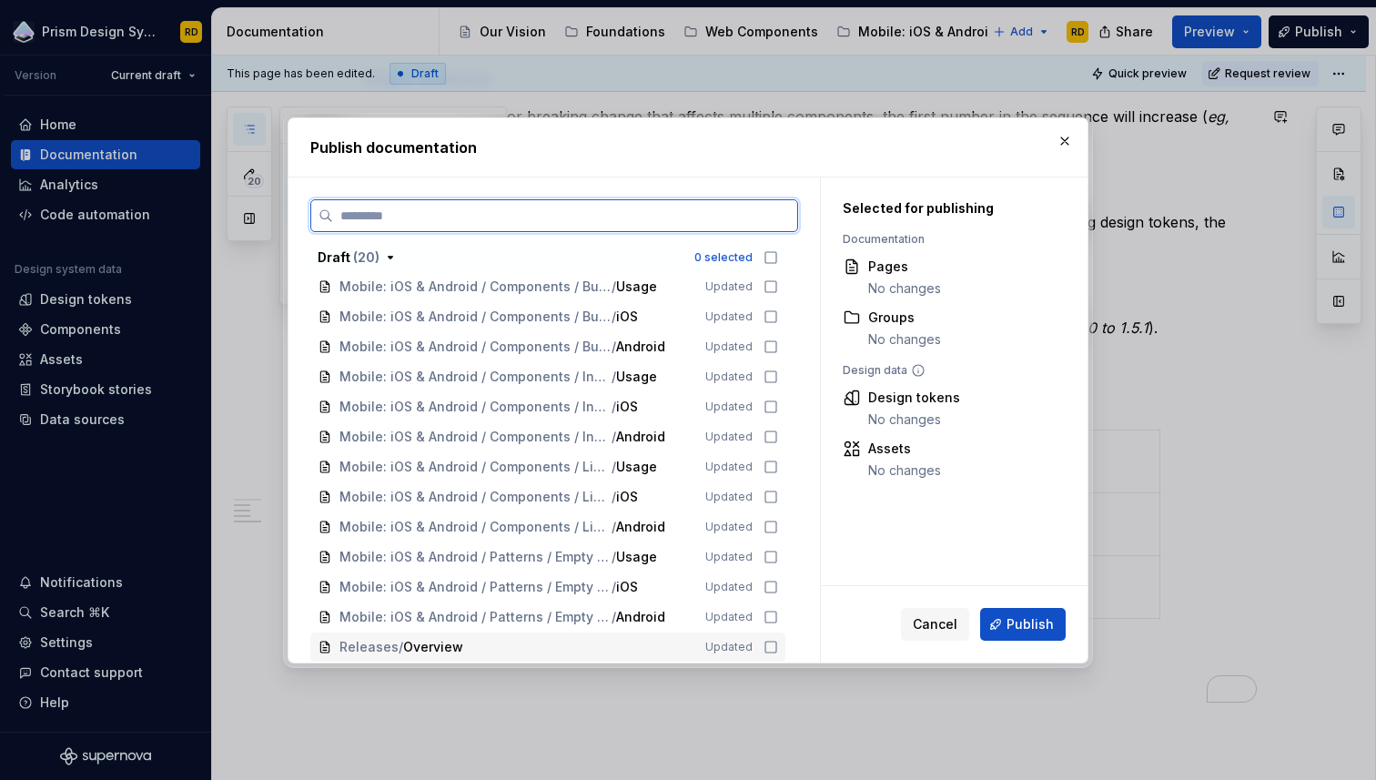
click at [778, 648] on icon at bounding box center [771, 647] width 15 height 15
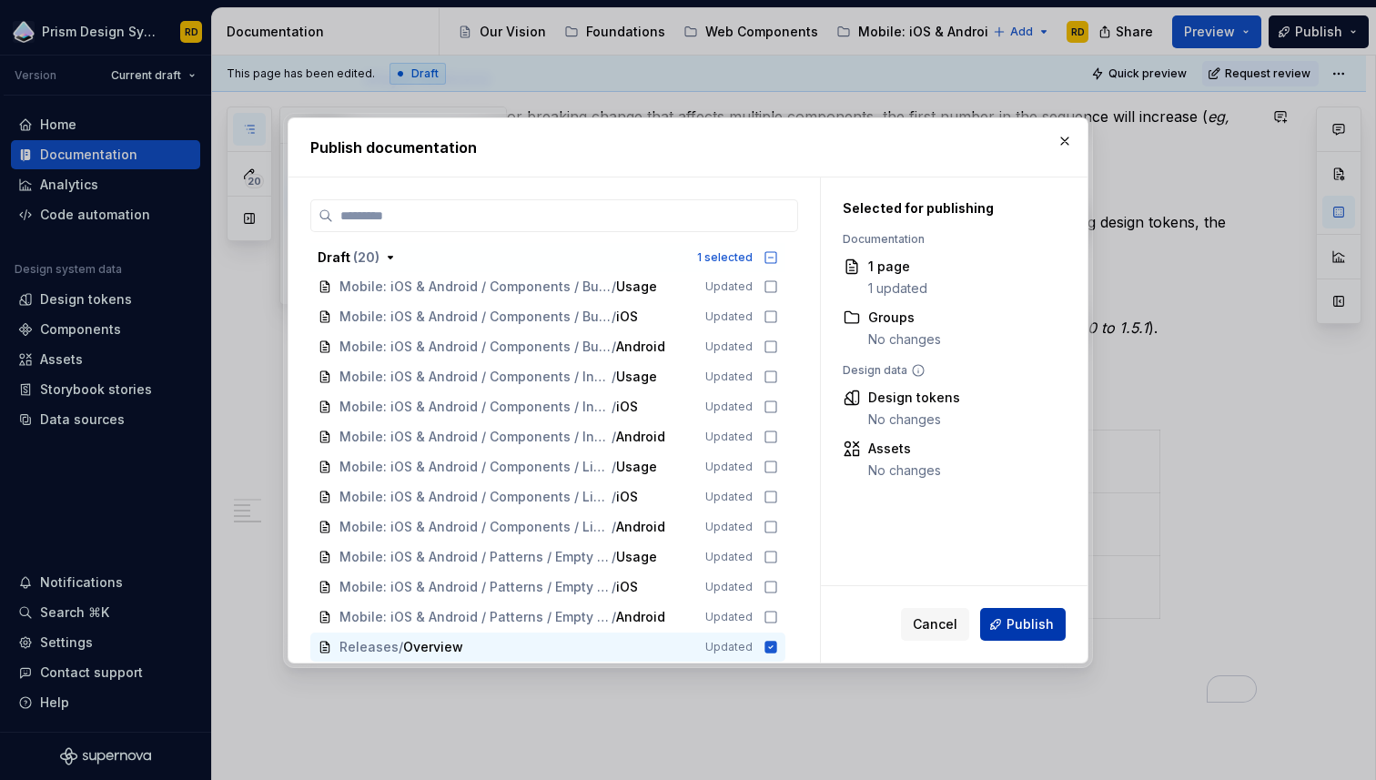
click at [1029, 623] on span "Publish" at bounding box center [1030, 624] width 47 height 18
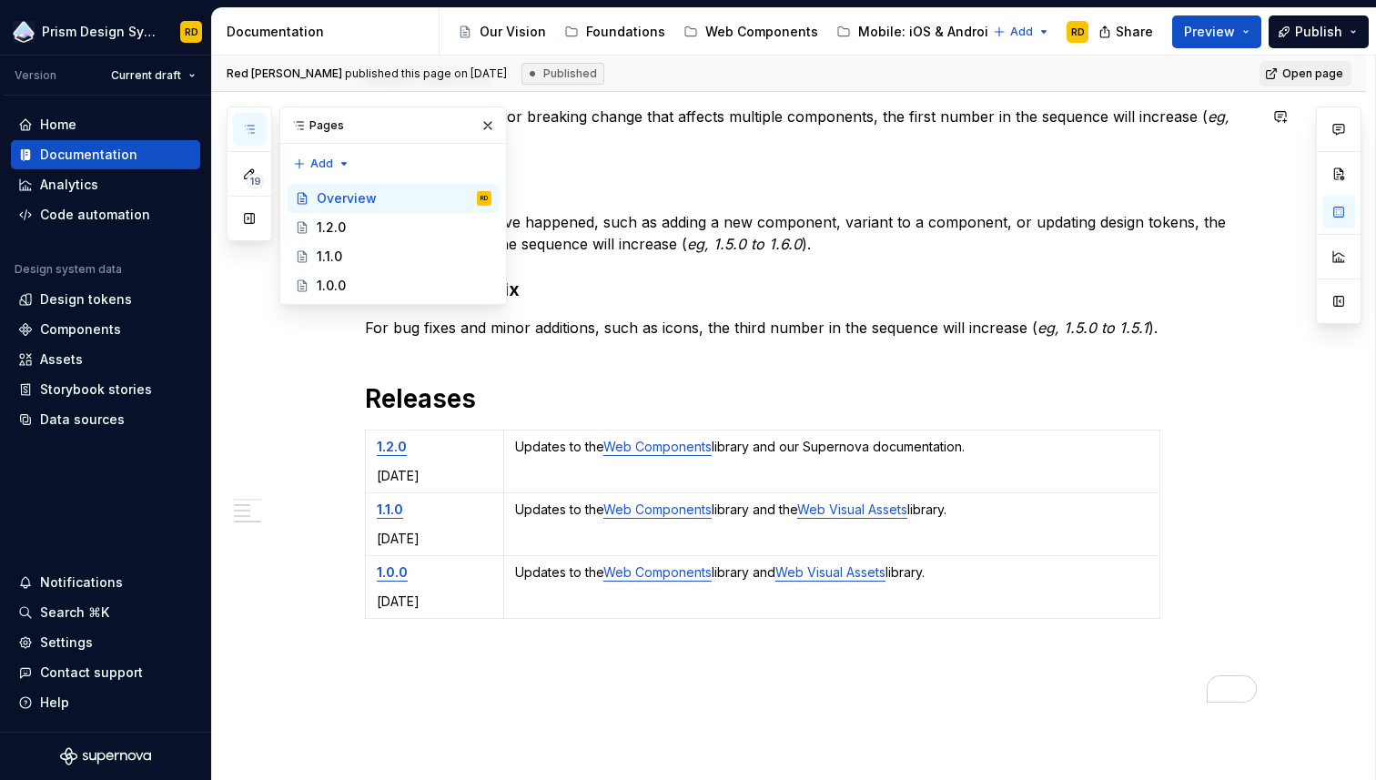
type textarea "*"
